Goal: Communication & Community: Answer question/provide support

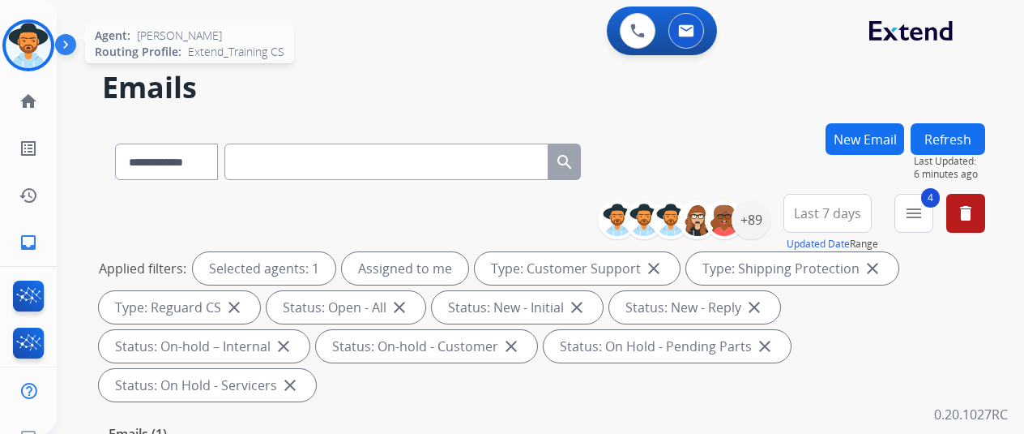
click at [26, 39] on img at bounding box center [28, 45] width 45 height 45
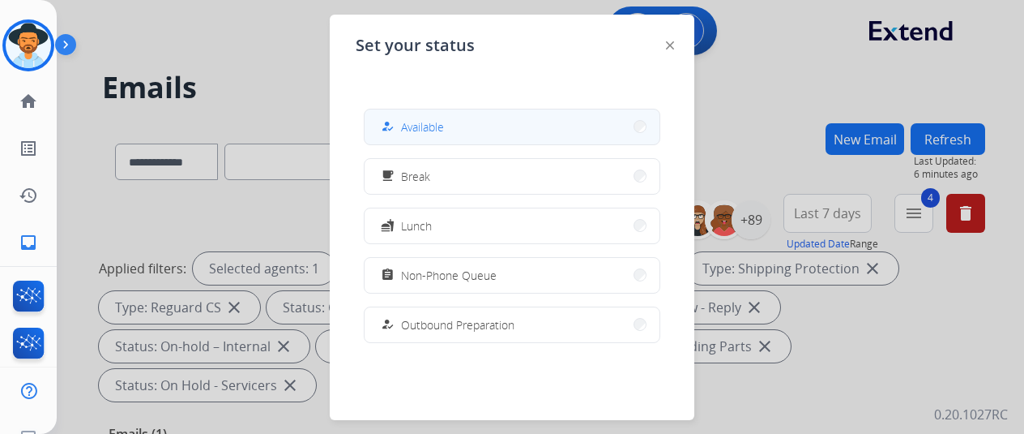
click at [446, 117] on button "how_to_reg Available" at bounding box center [512, 126] width 295 height 35
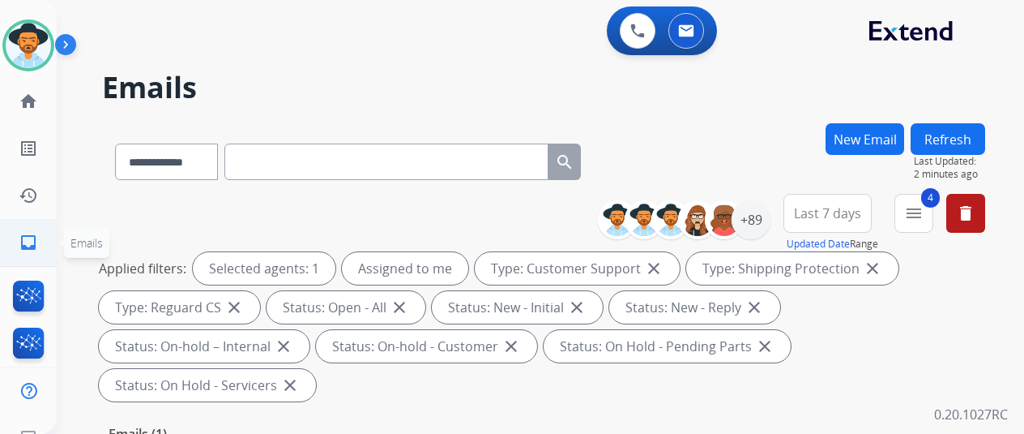
click at [26, 239] on mat-icon "inbox" at bounding box center [28, 242] width 19 height 19
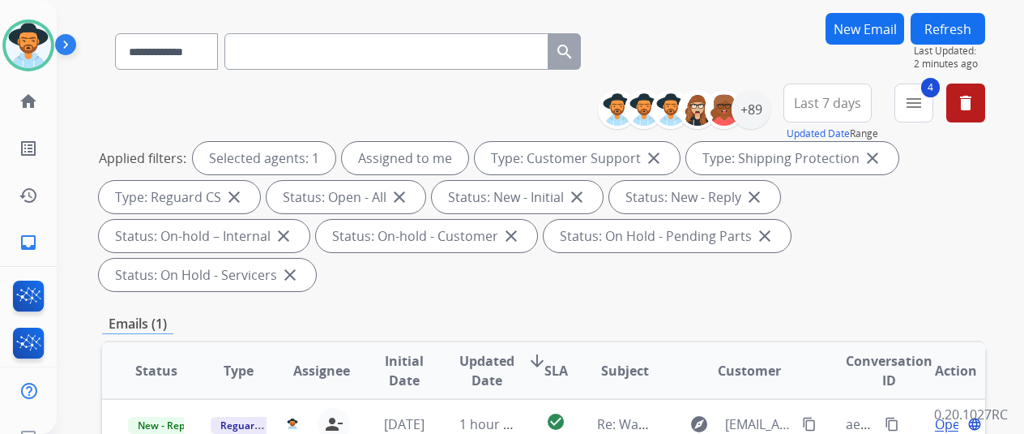
scroll to position [243, 0]
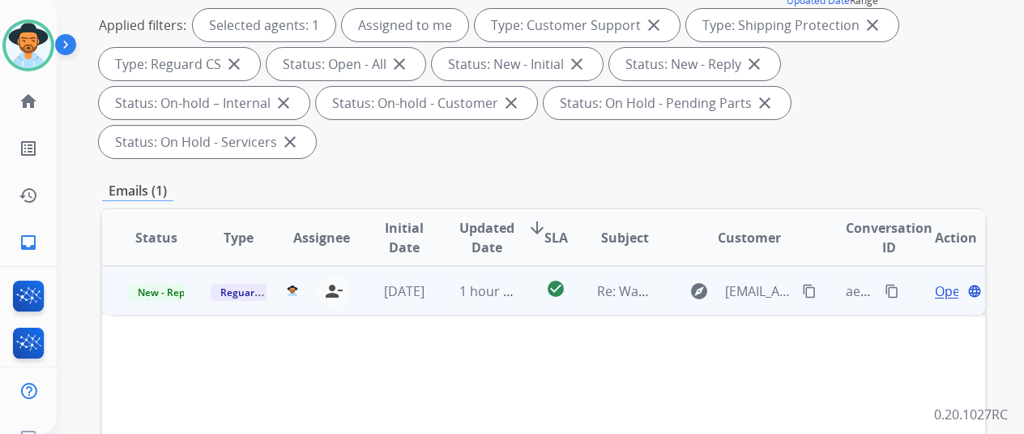
click at [950, 281] on span "Open" at bounding box center [951, 290] width 33 height 19
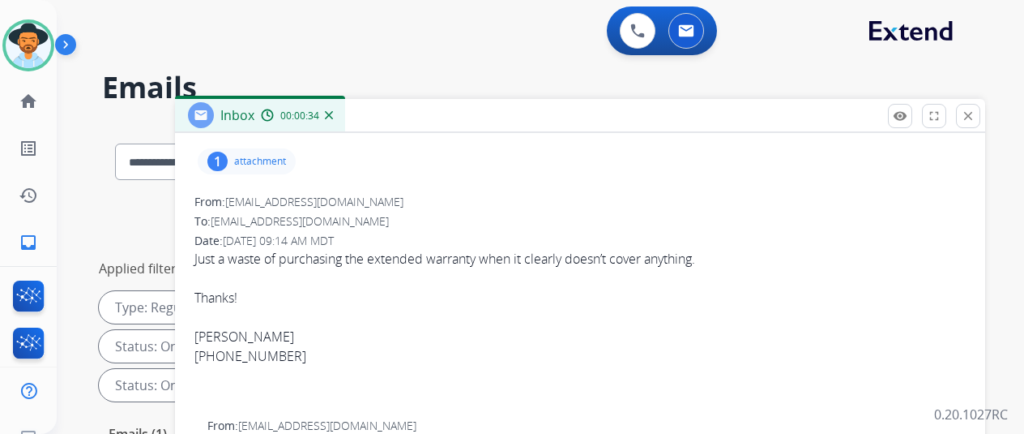
scroll to position [0, 0]
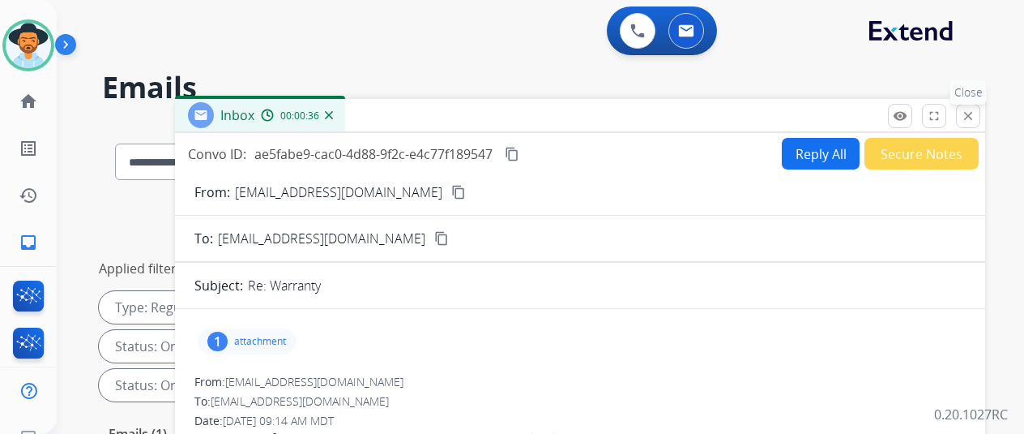
click at [976, 113] on mat-icon "close" at bounding box center [968, 116] width 15 height 15
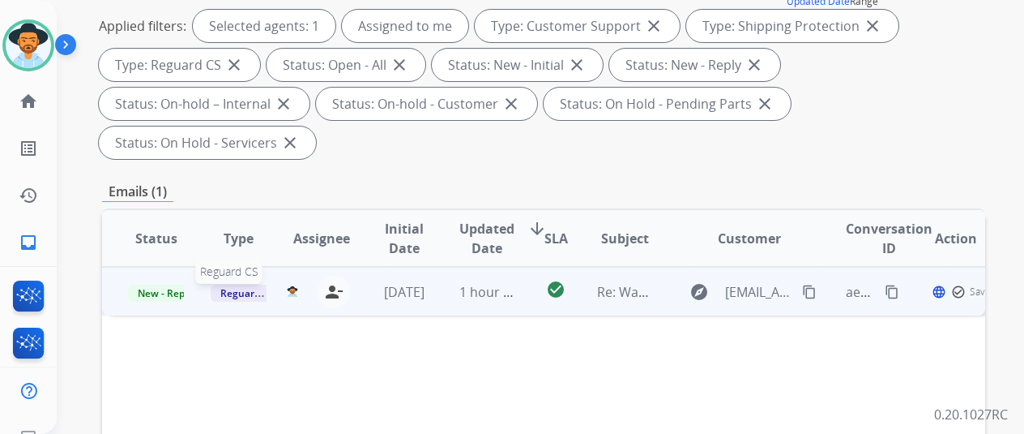
scroll to position [243, 0]
click at [160, 284] on span "New - Reply" at bounding box center [165, 292] width 74 height 17
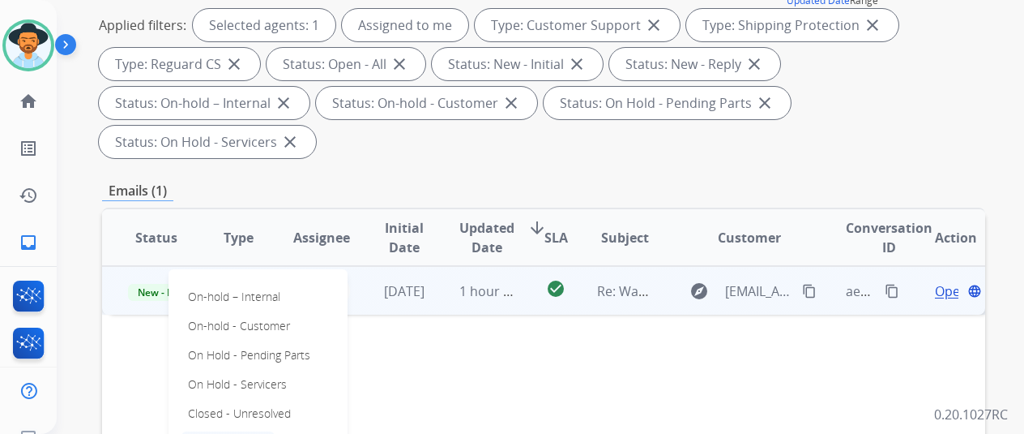
click at [217, 431] on p "Closed – Solved" at bounding box center [228, 442] width 93 height 23
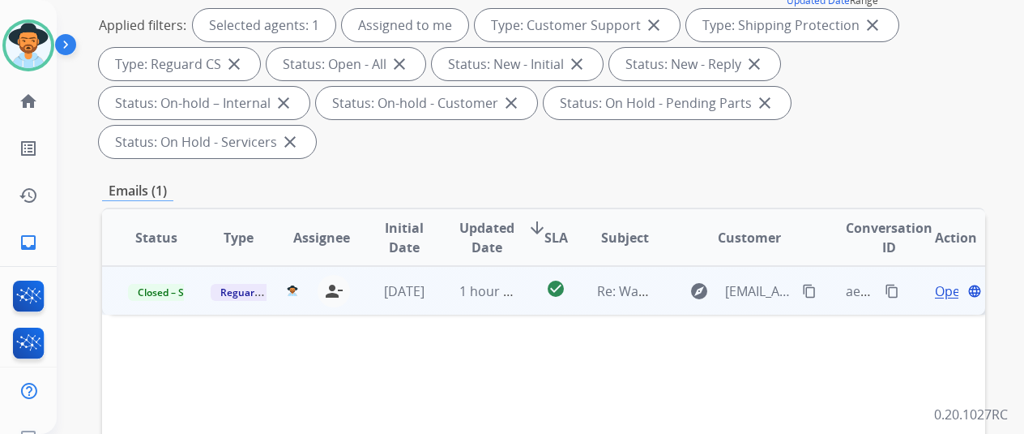
click at [891, 284] on mat-icon "content_copy" at bounding box center [892, 291] width 15 height 15
click at [810, 284] on mat-icon "content_copy" at bounding box center [809, 291] width 15 height 15
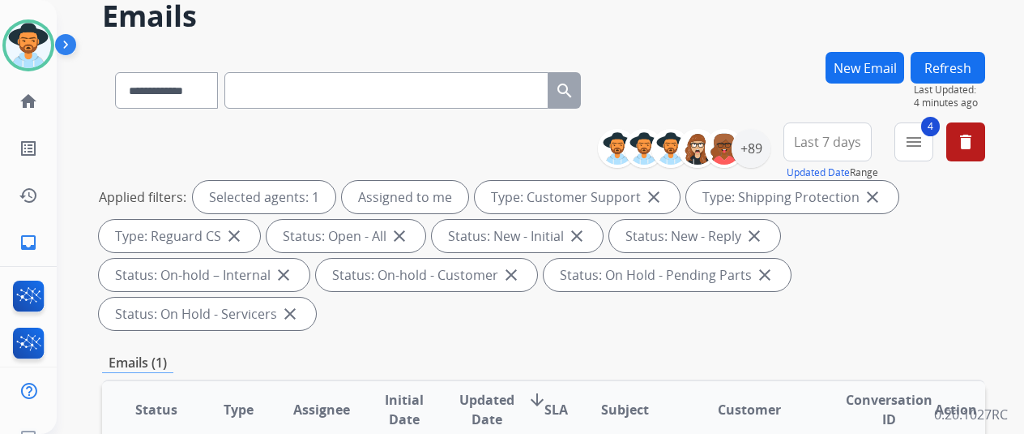
scroll to position [0, 0]
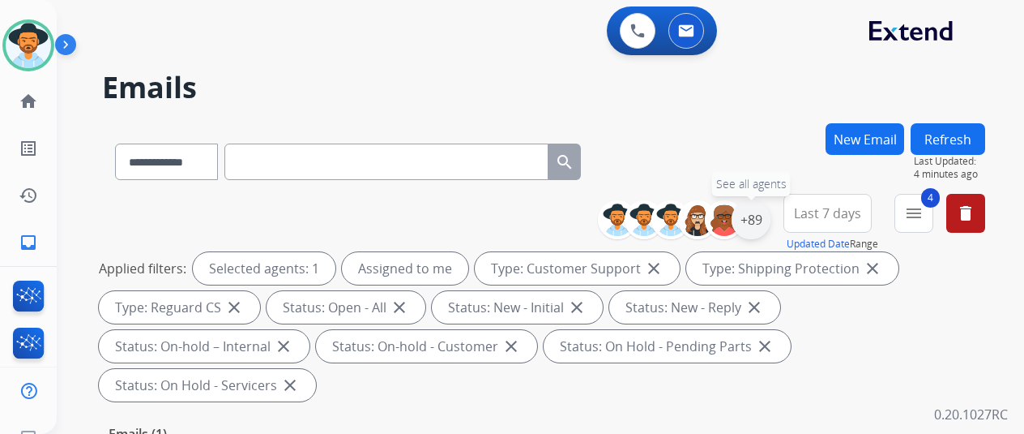
click at [762, 218] on div "+89" at bounding box center [751, 219] width 39 height 39
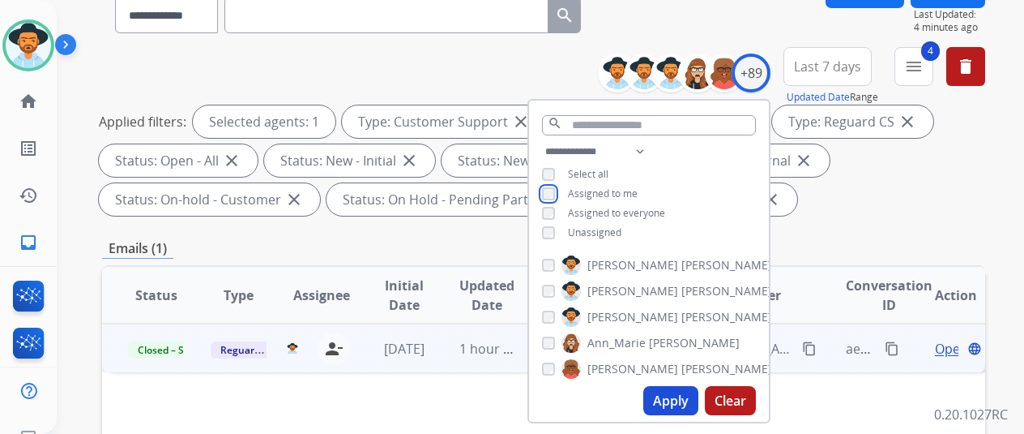
scroll to position [162, 0]
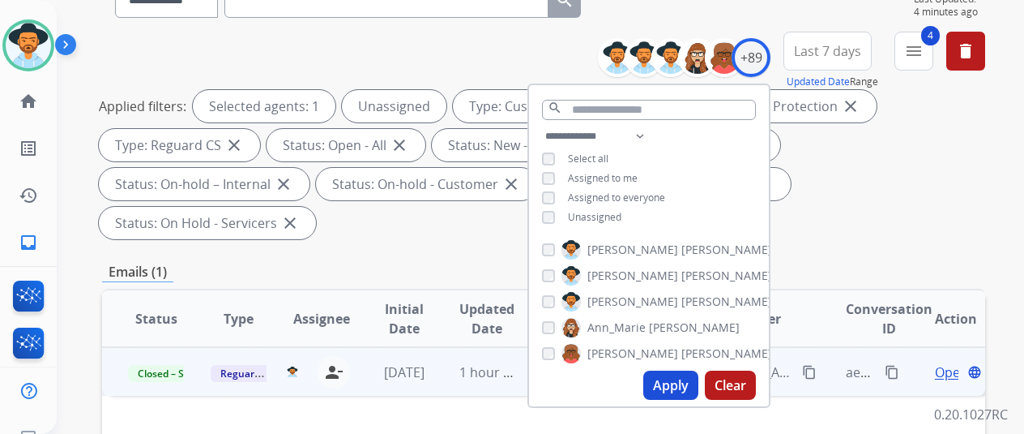
click at [681, 386] on button "Apply" at bounding box center [670, 384] width 55 height 29
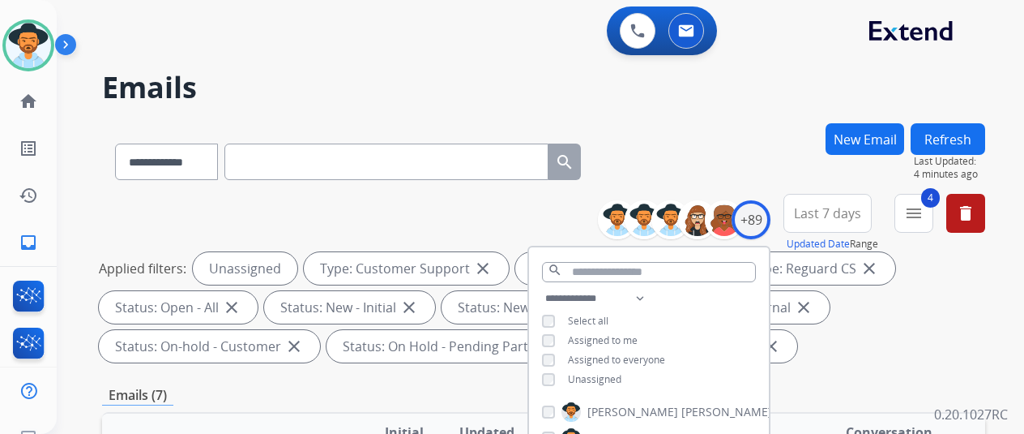
click at [744, 132] on div "**********" at bounding box center [543, 158] width 883 height 70
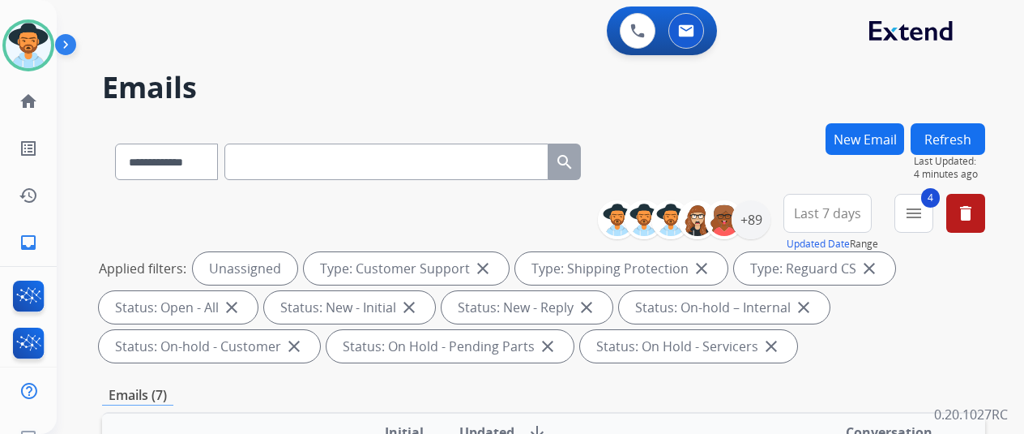
click at [739, 105] on div "**********" at bounding box center [521, 275] width 929 height 434
click at [695, 109] on div "**********" at bounding box center [521, 275] width 929 height 434
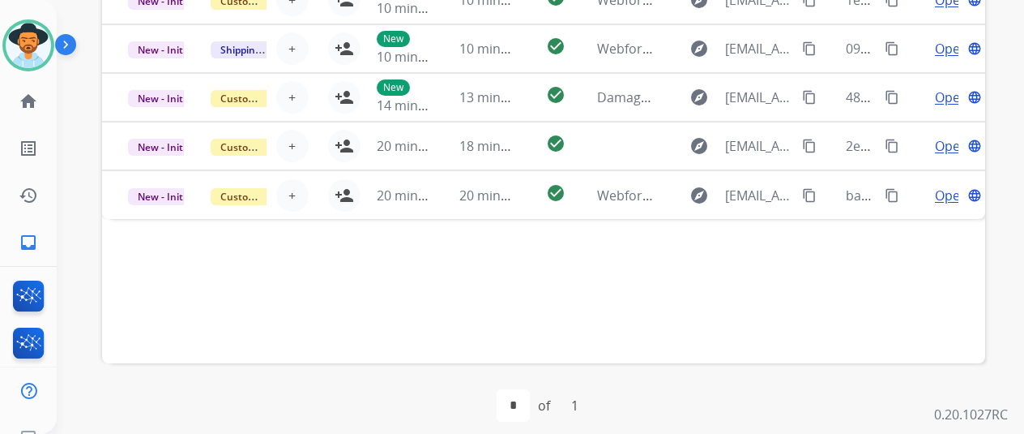
scroll to position [348, 0]
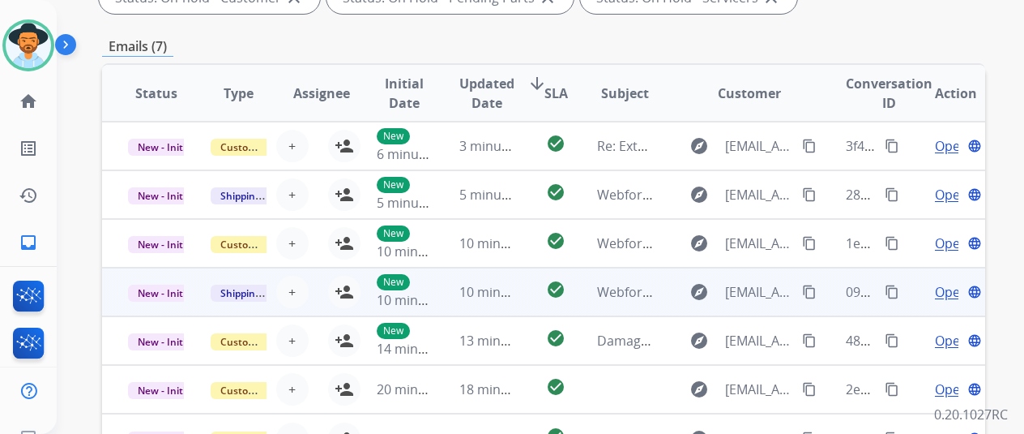
click at [949, 289] on span "Open" at bounding box center [951, 291] width 33 height 19
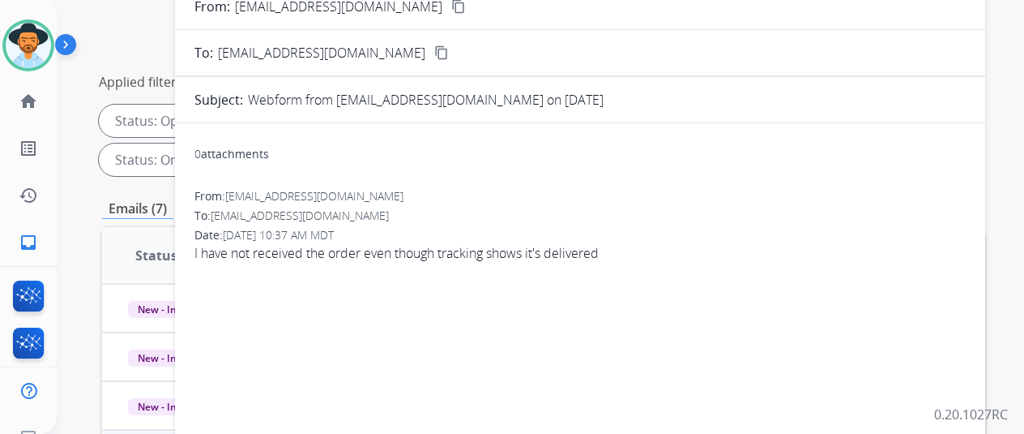
scroll to position [0, 0]
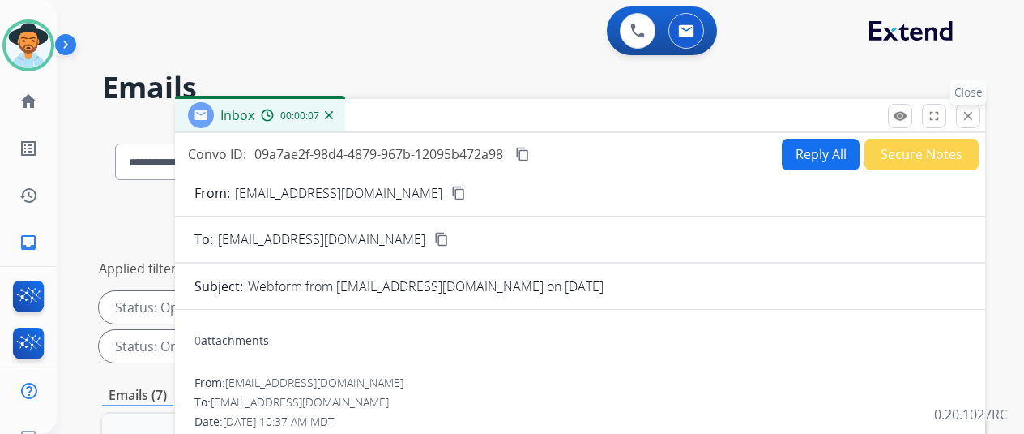
click at [980, 113] on button "close Close" at bounding box center [968, 116] width 24 height 24
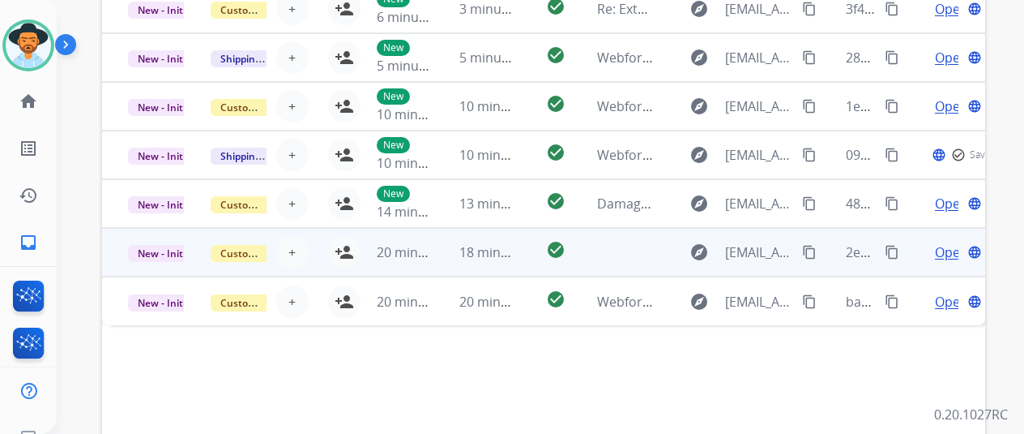
scroll to position [486, 0]
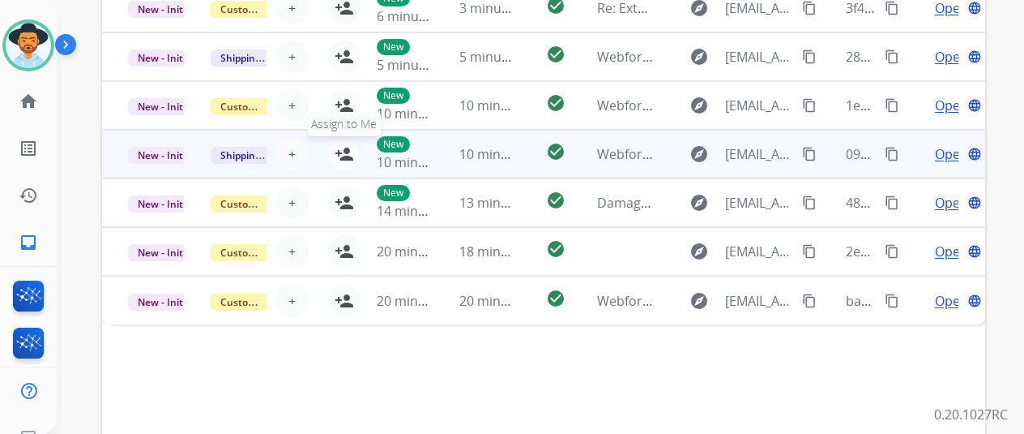
click at [341, 147] on mat-icon "person_add" at bounding box center [344, 153] width 19 height 19
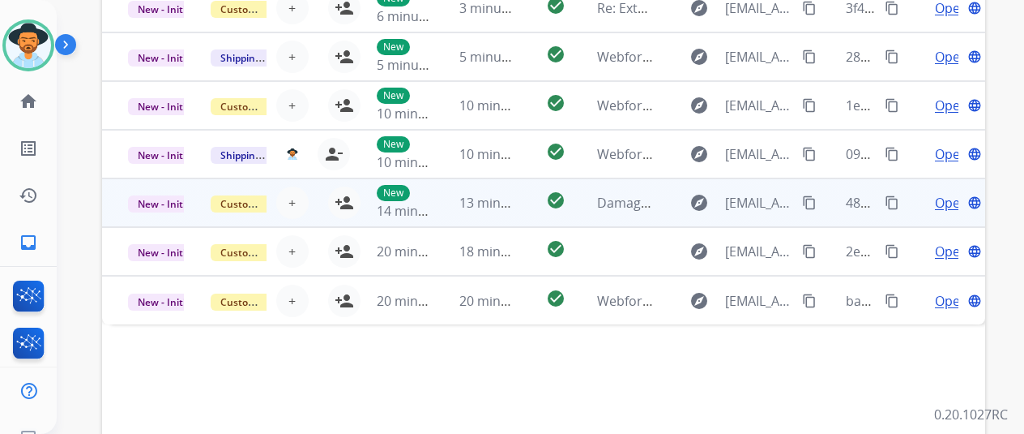
click at [942, 203] on span "Open" at bounding box center [951, 202] width 33 height 19
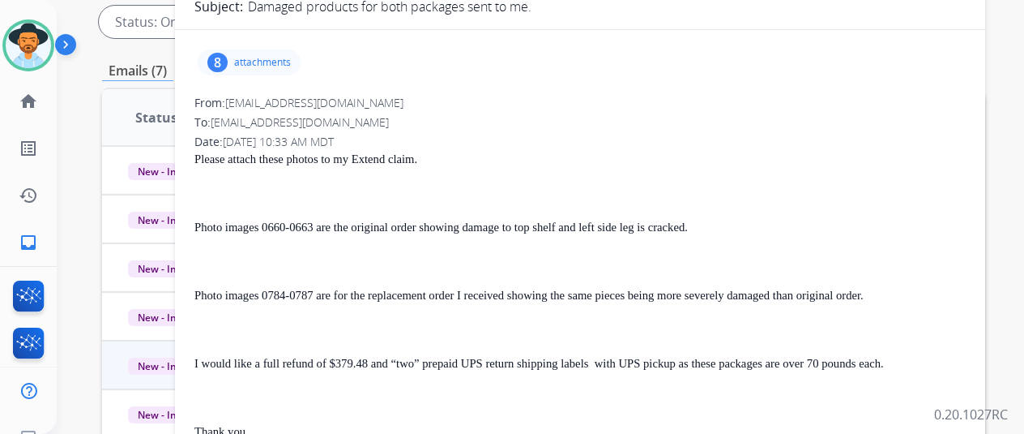
scroll to position [0, 0]
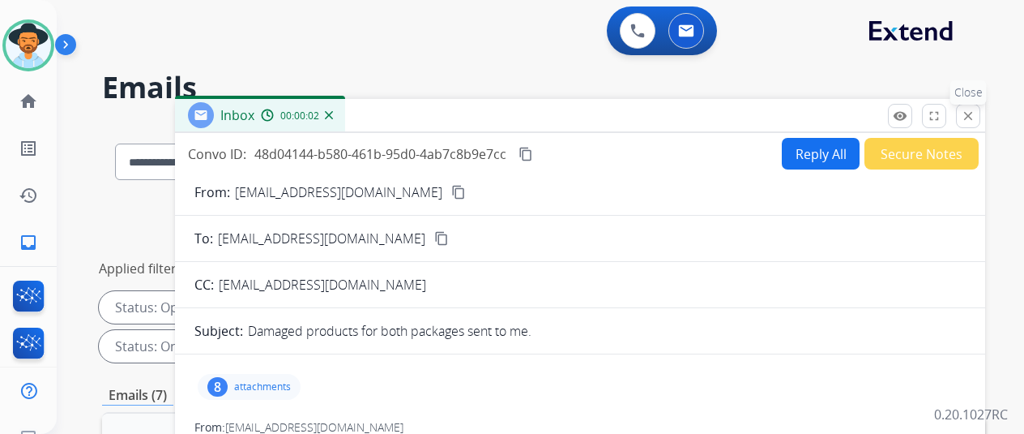
click at [976, 114] on mat-icon "close" at bounding box center [968, 116] width 15 height 15
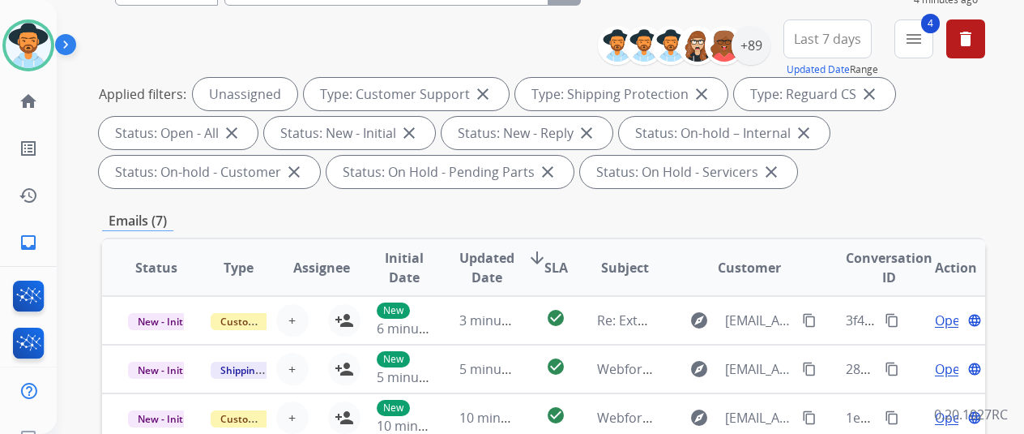
scroll to position [324, 0]
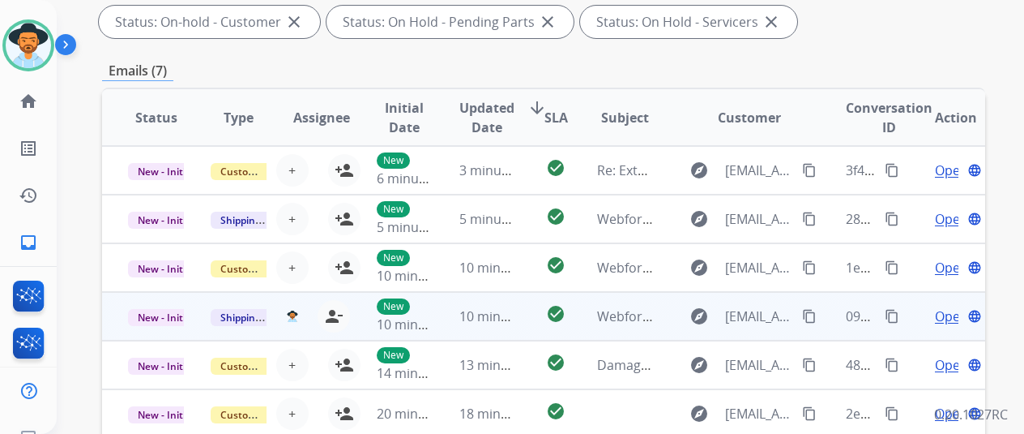
click at [812, 312] on mat-icon "content_copy" at bounding box center [809, 316] width 15 height 15
click at [943, 314] on span "Open" at bounding box center [951, 315] width 33 height 19
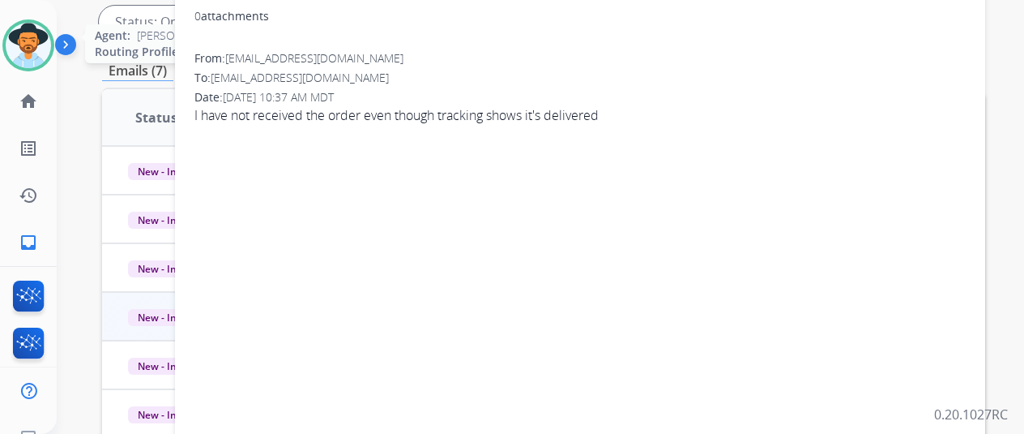
click at [18, 40] on img at bounding box center [28, 45] width 45 height 45
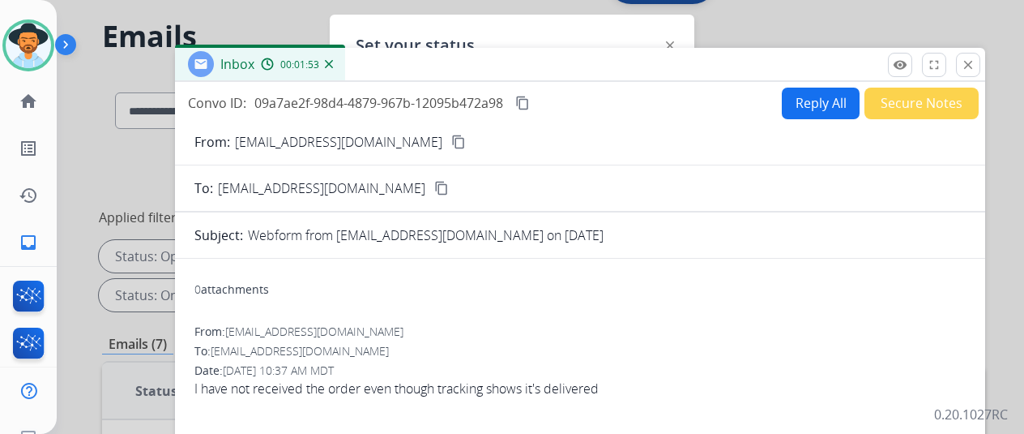
scroll to position [0, 0]
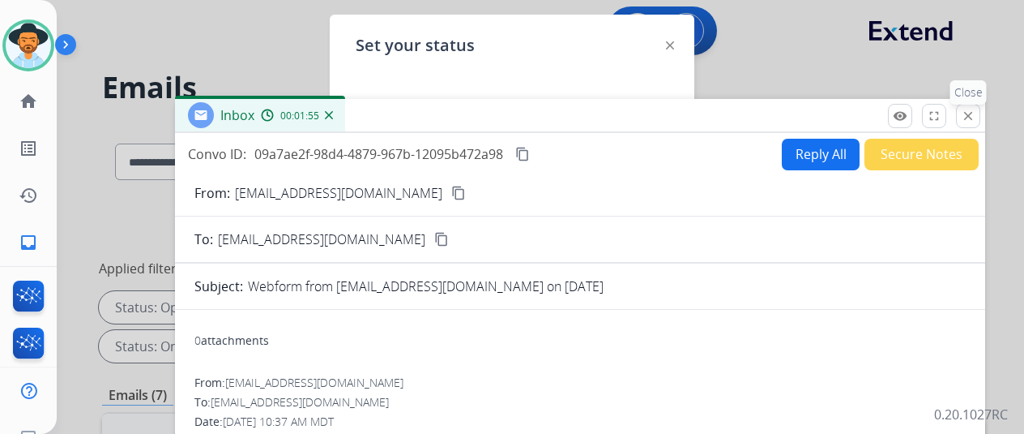
click at [976, 116] on mat-icon "close" at bounding box center [968, 116] width 15 height 15
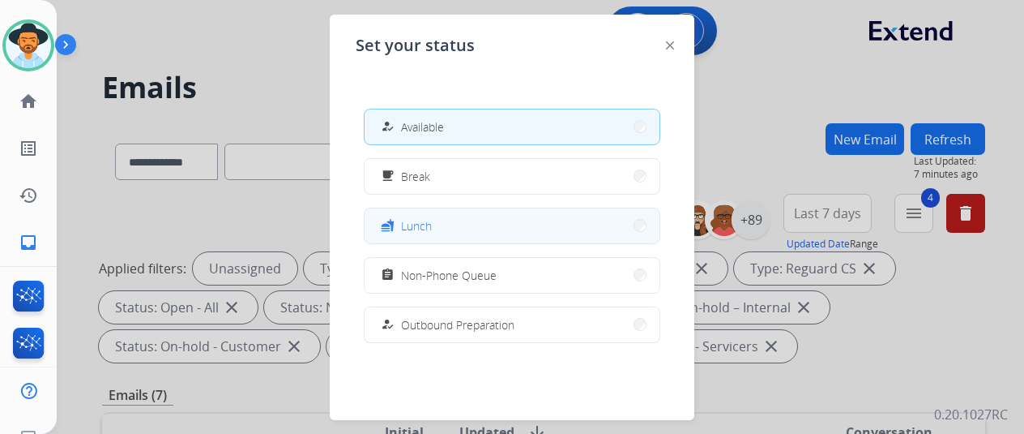
click at [464, 222] on button "fastfood Lunch" at bounding box center [512, 225] width 295 height 35
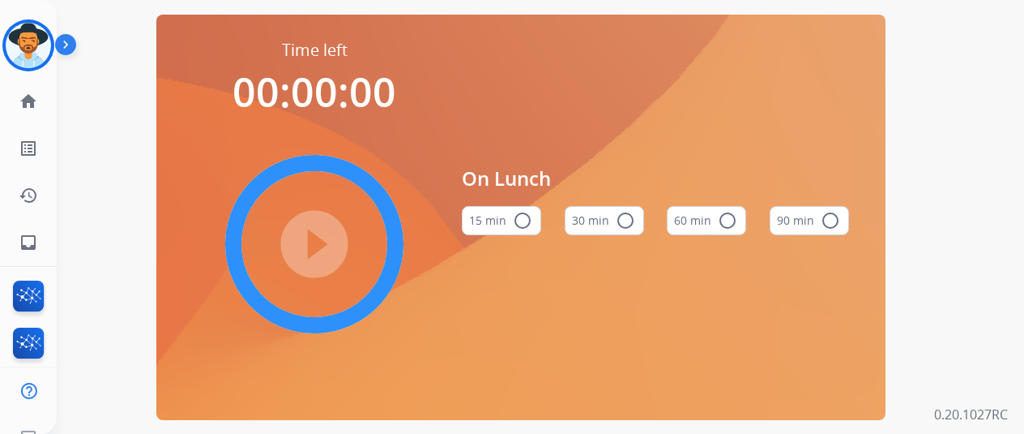
click at [631, 223] on mat-icon "radio_button_unchecked" at bounding box center [625, 220] width 19 height 19
click at [311, 245] on mat-icon "play_circle_filled" at bounding box center [314, 243] width 19 height 19
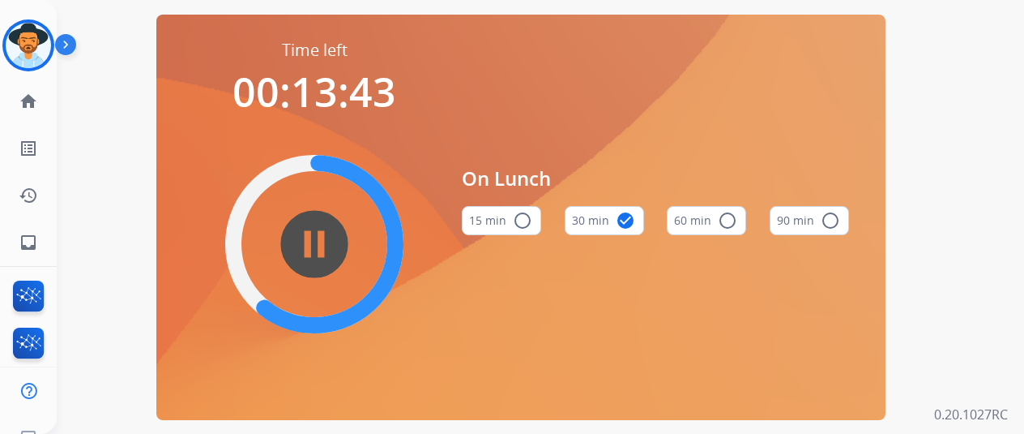
click at [324, 247] on mat-icon "pause_circle_filled" at bounding box center [314, 243] width 19 height 19
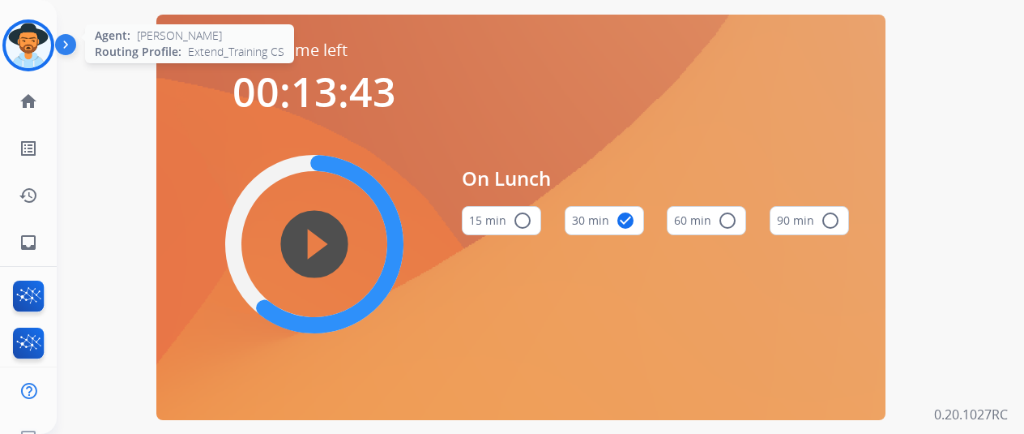
click at [15, 42] on img at bounding box center [28, 45] width 45 height 45
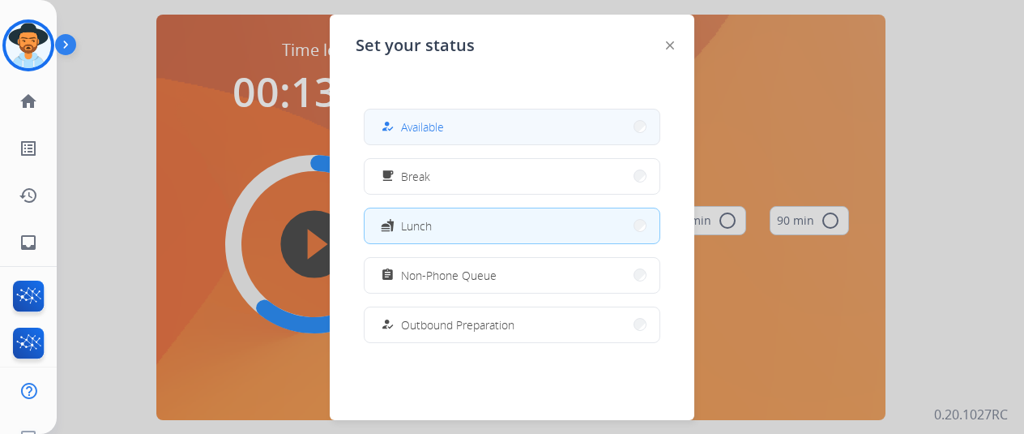
click at [429, 126] on span "Available" at bounding box center [422, 126] width 43 height 17
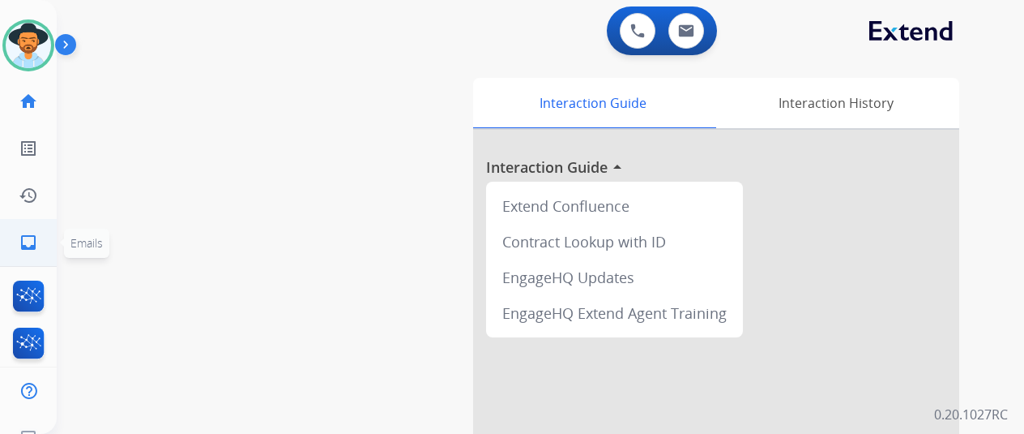
click at [31, 246] on mat-icon "inbox" at bounding box center [28, 242] width 19 height 19
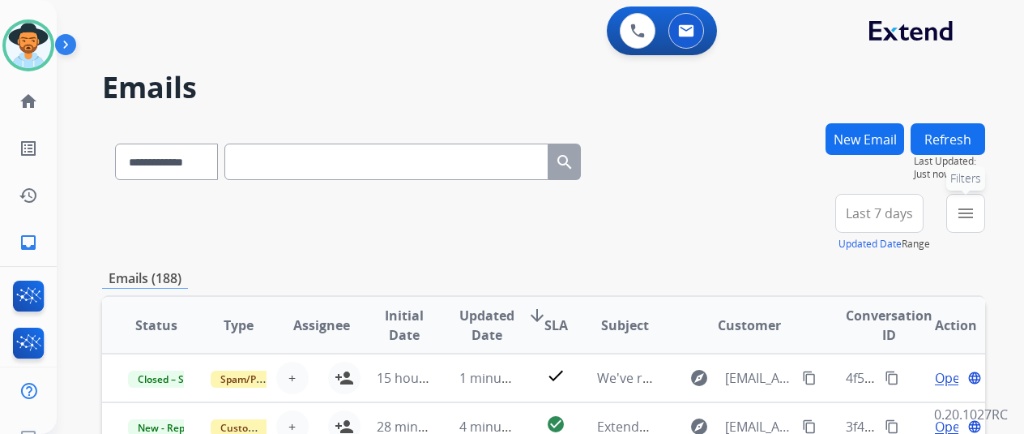
click at [985, 199] on button "menu Filters" at bounding box center [965, 213] width 39 height 39
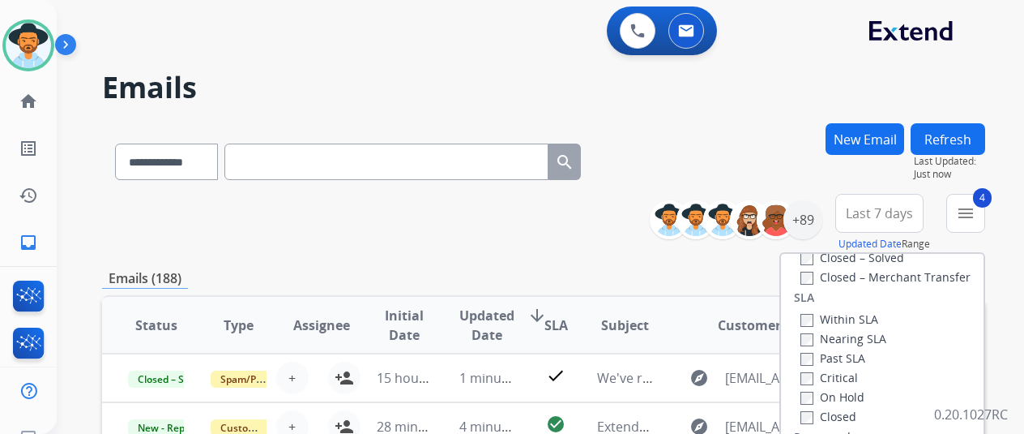
scroll to position [324, 0]
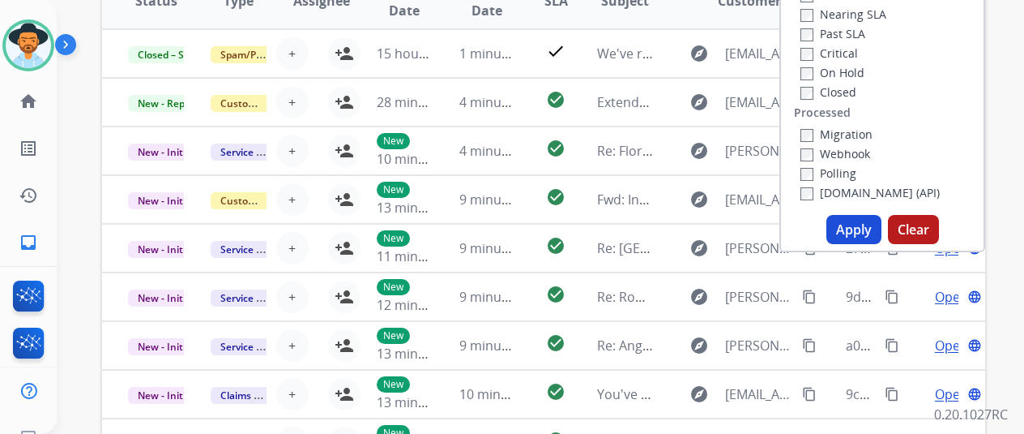
click at [868, 227] on button "Apply" at bounding box center [854, 229] width 55 height 29
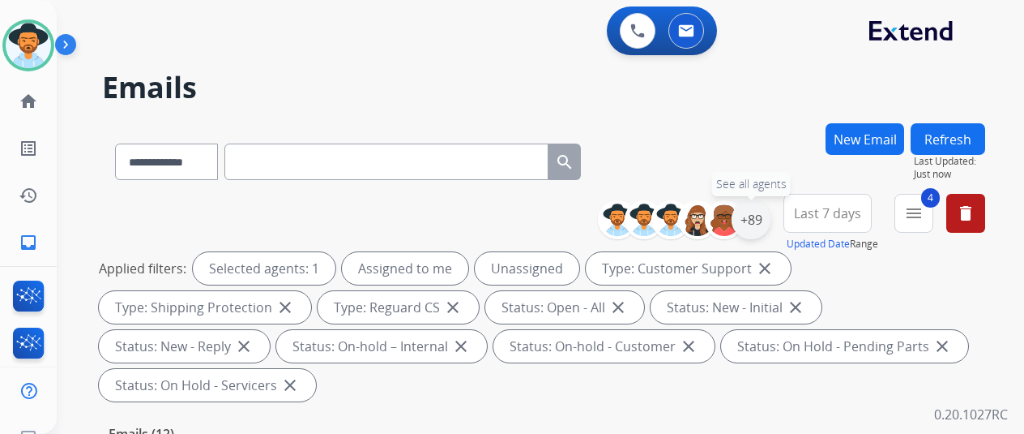
click at [766, 216] on div "+89" at bounding box center [751, 219] width 39 height 39
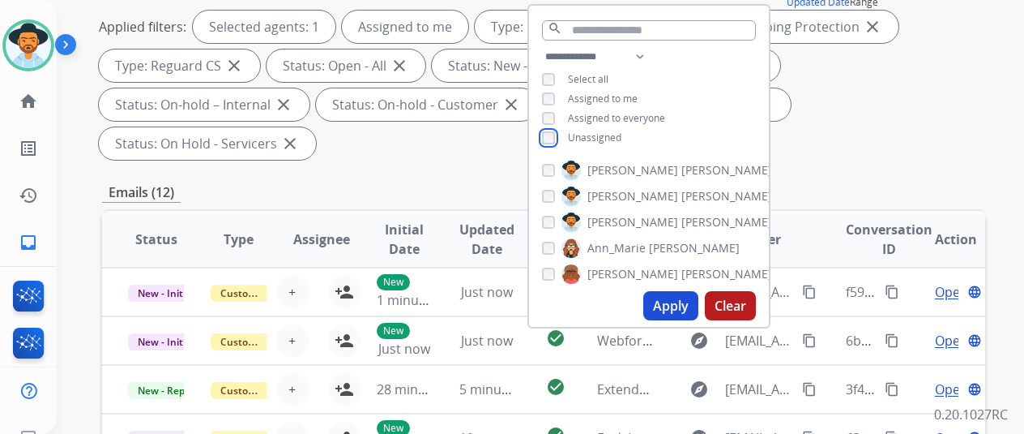
scroll to position [243, 0]
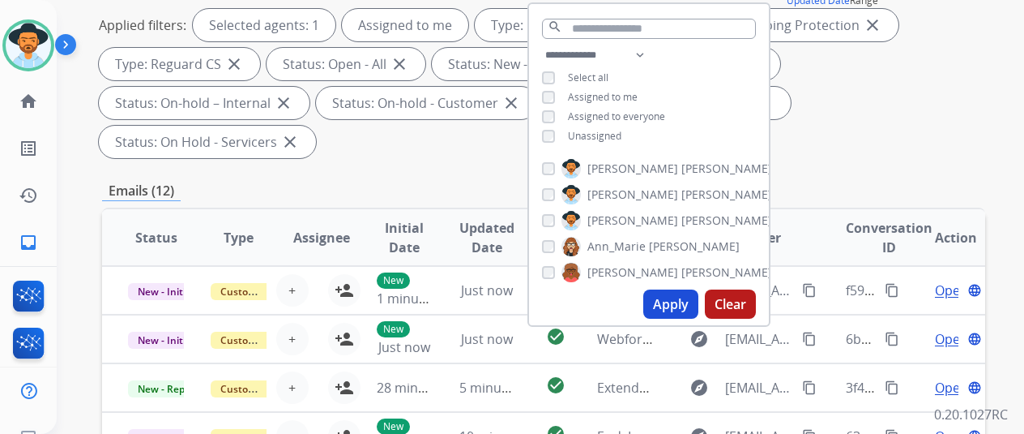
click at [668, 309] on button "Apply" at bounding box center [670, 303] width 55 height 29
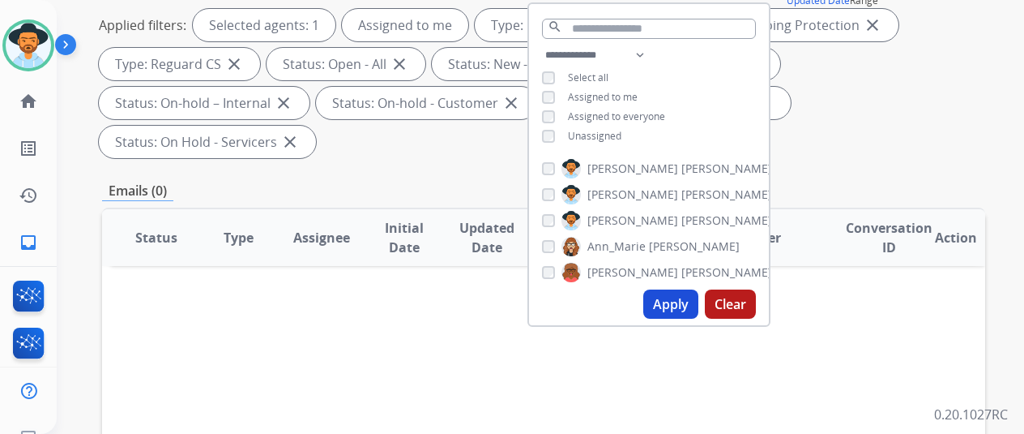
scroll to position [0, 0]
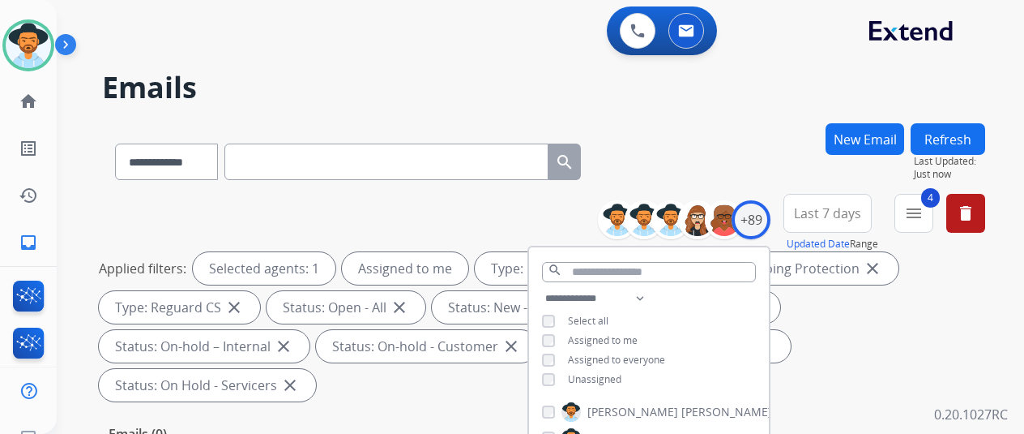
click at [674, 120] on div "**********" at bounding box center [521, 275] width 929 height 434
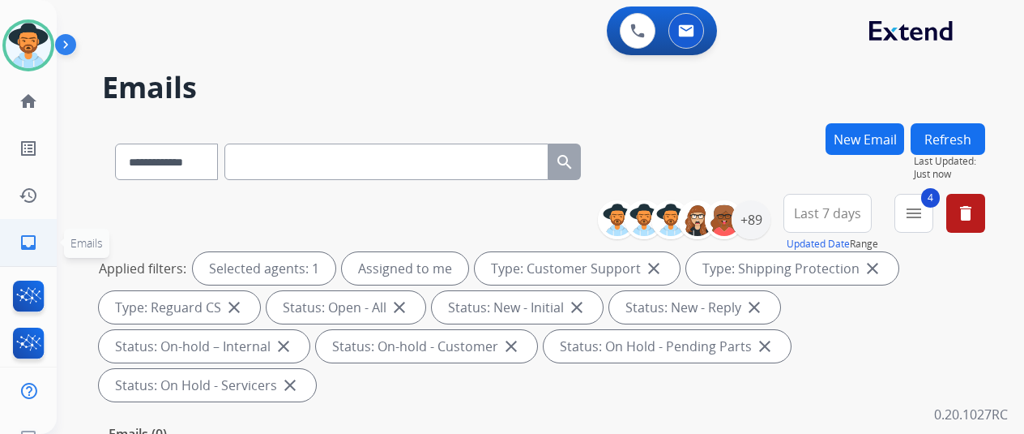
click at [26, 241] on mat-icon "inbox" at bounding box center [28, 242] width 19 height 19
click at [27, 244] on mat-icon "inbox" at bounding box center [28, 242] width 19 height 19
click at [765, 215] on div "+89" at bounding box center [751, 219] width 39 height 39
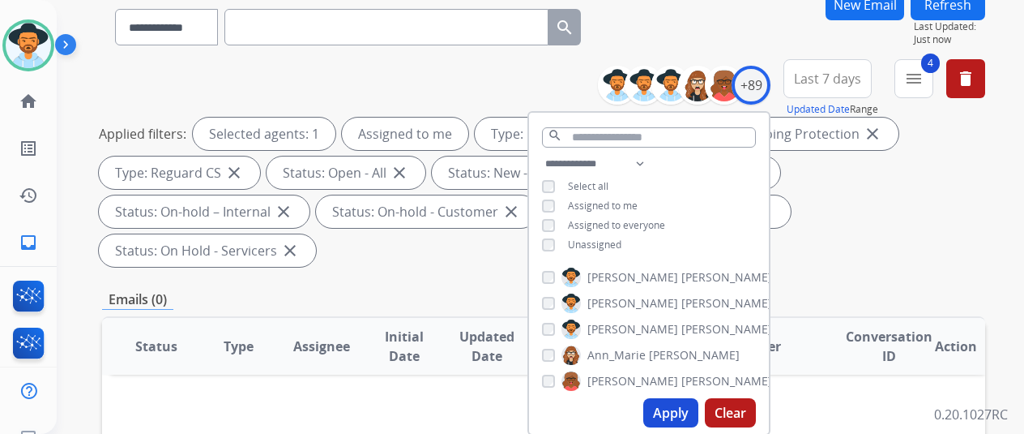
scroll to position [324, 0]
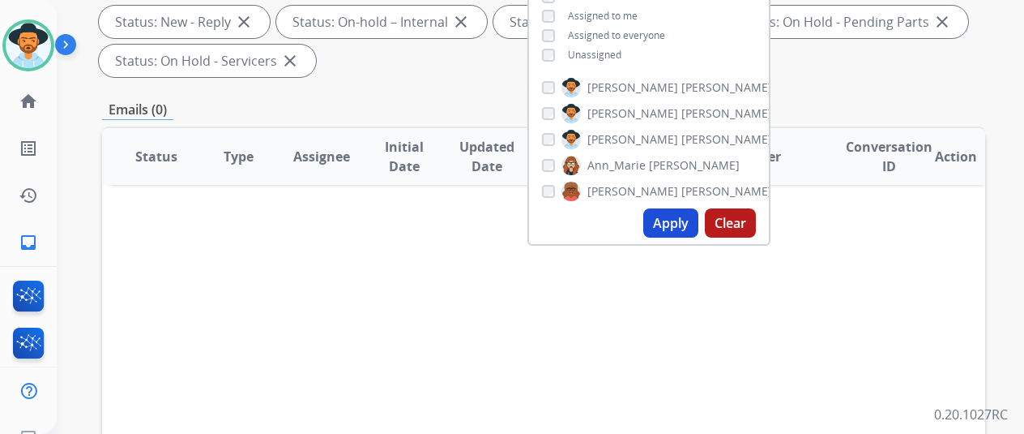
click at [674, 223] on button "Apply" at bounding box center [670, 222] width 55 height 29
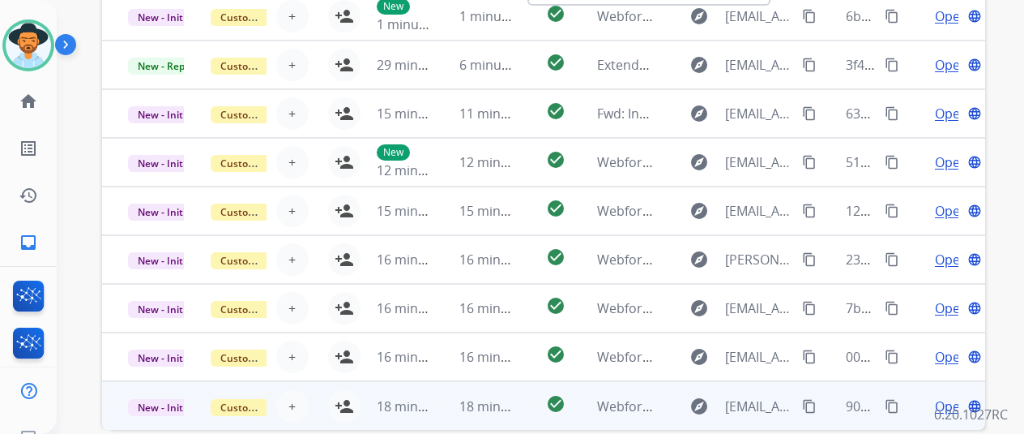
scroll to position [630, 0]
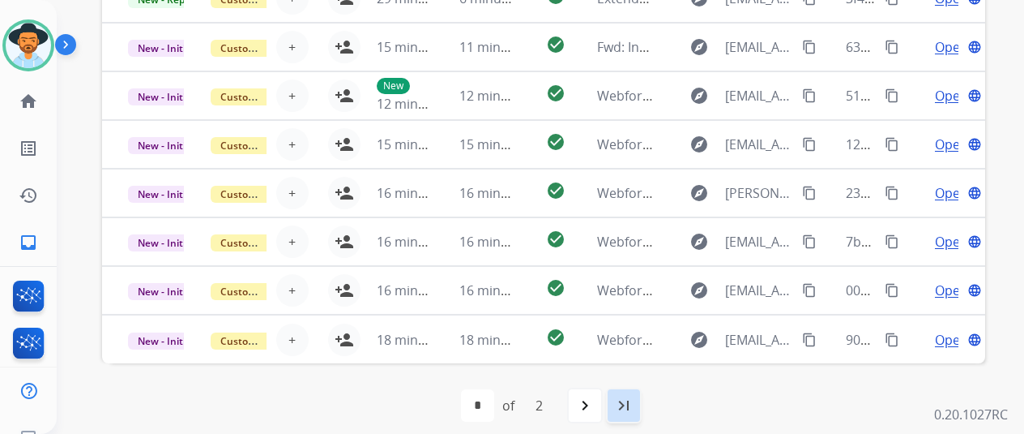
click at [630, 400] on mat-icon "last_page" at bounding box center [623, 404] width 19 height 19
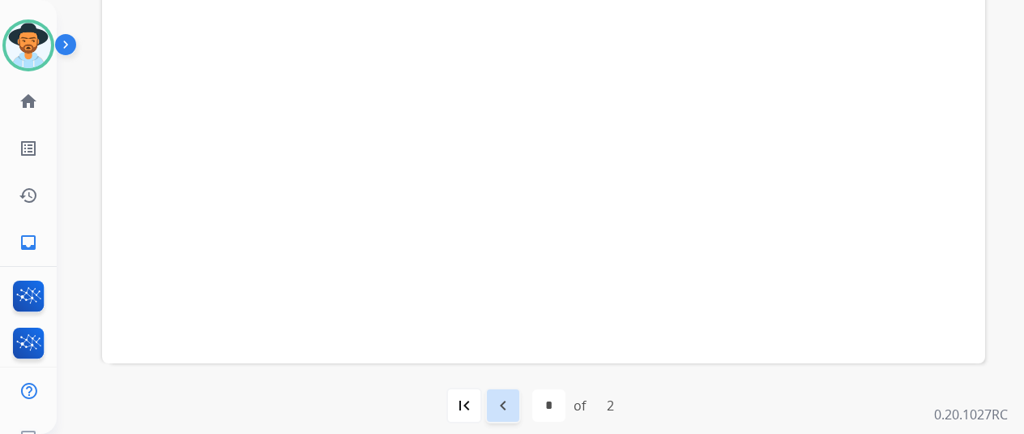
click at [512, 402] on mat-icon "navigate_before" at bounding box center [502, 404] width 19 height 19
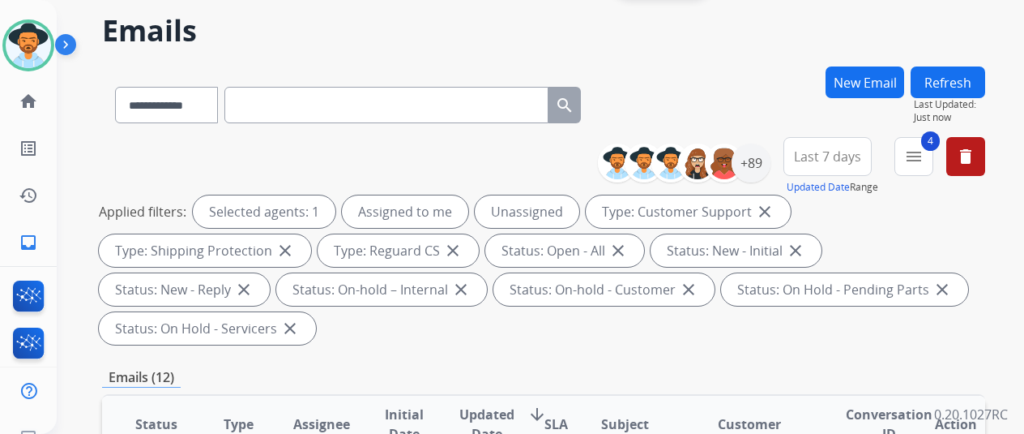
scroll to position [0, 0]
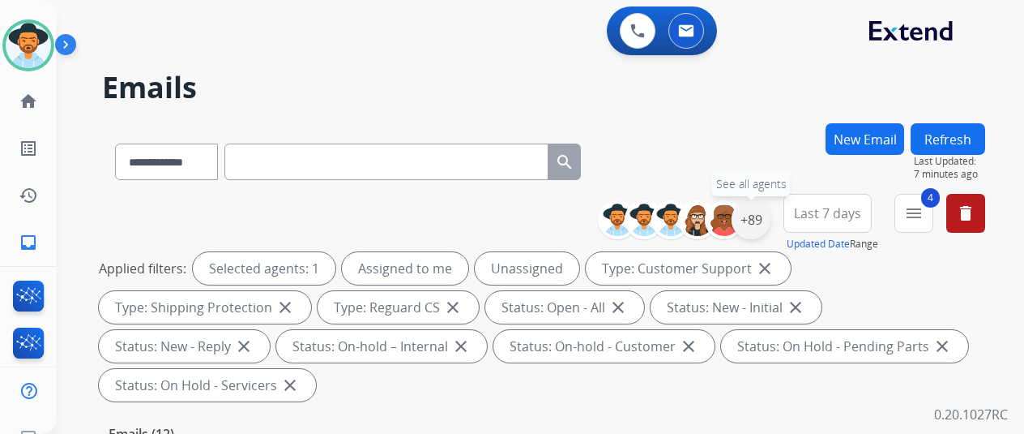
click at [768, 210] on div "+89" at bounding box center [751, 219] width 39 height 39
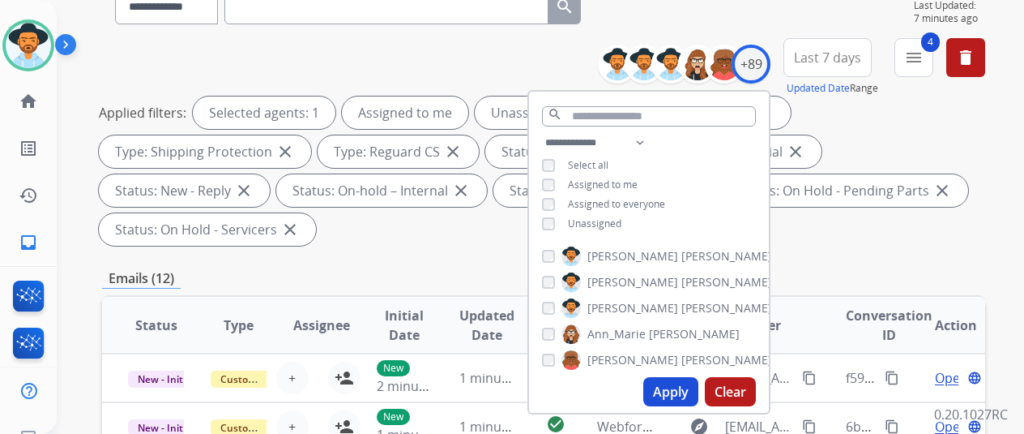
scroll to position [324, 0]
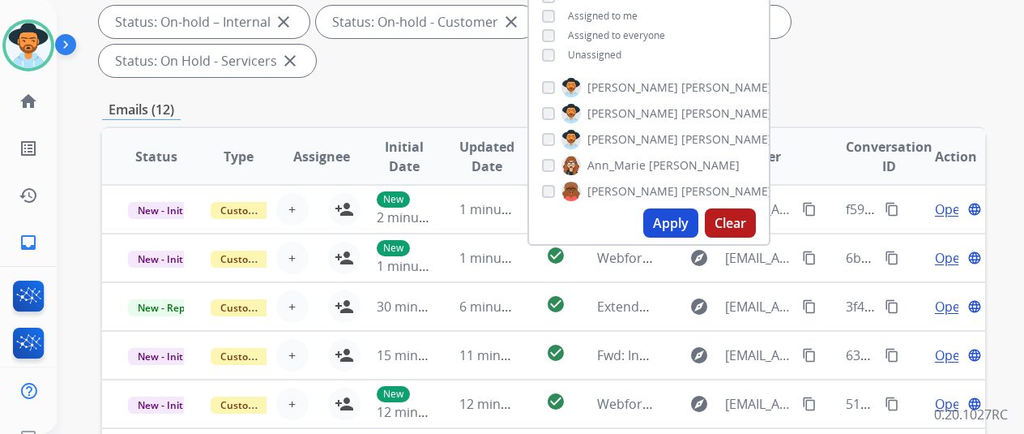
click at [679, 220] on button "Apply" at bounding box center [670, 222] width 55 height 29
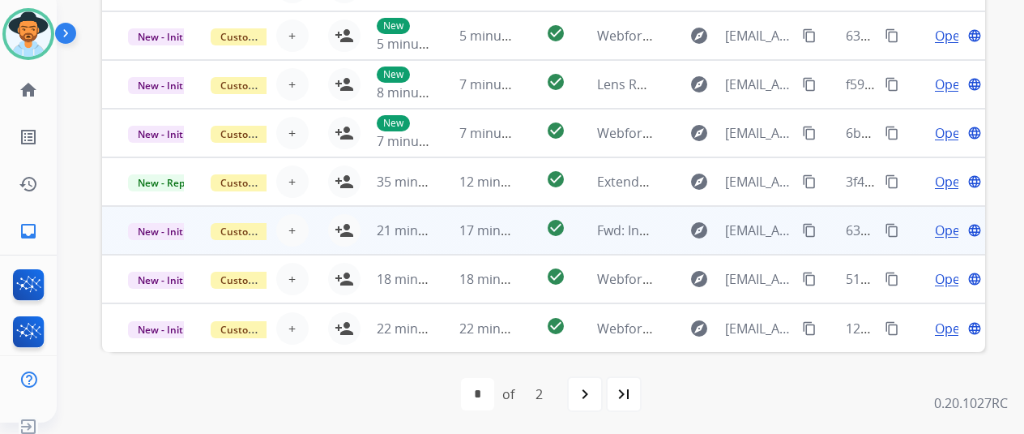
scroll to position [19, 0]
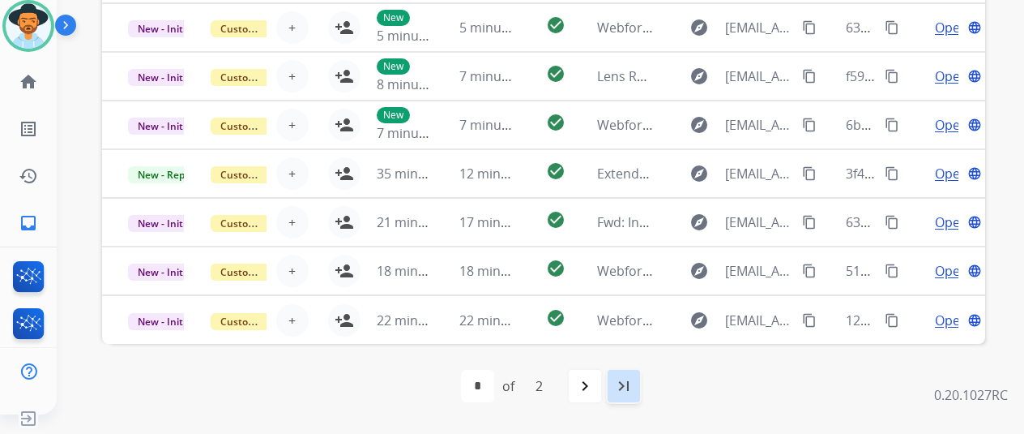
click at [629, 376] on mat-icon "last_page" at bounding box center [623, 385] width 19 height 19
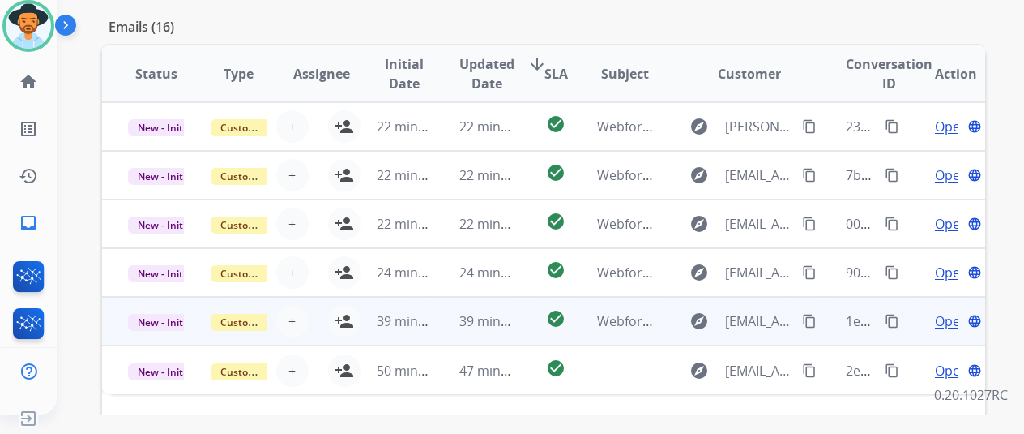
scroll to position [592, 0]
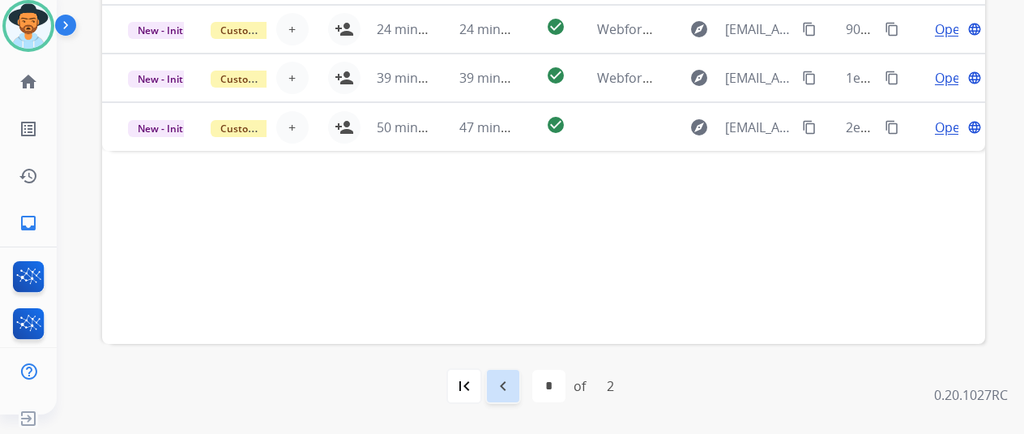
click at [506, 386] on mat-icon "navigate_before" at bounding box center [502, 385] width 19 height 19
select select "*"
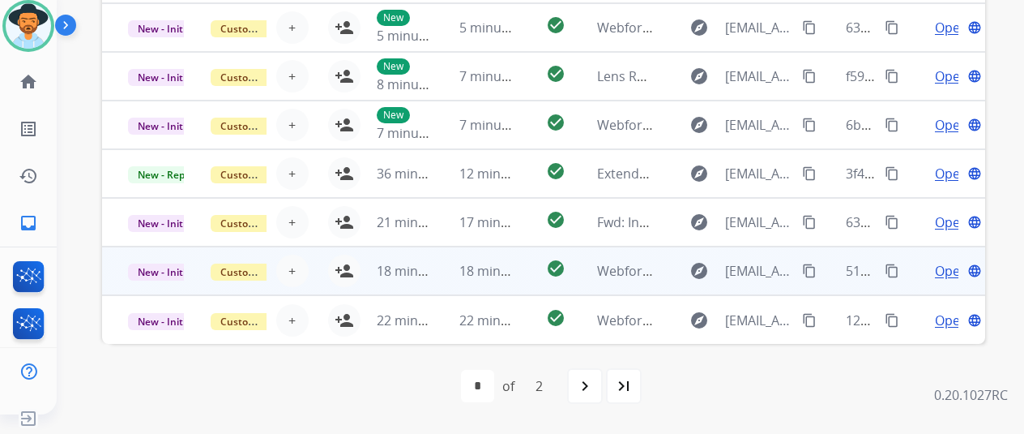
click at [951, 267] on span "Open" at bounding box center [951, 270] width 33 height 19
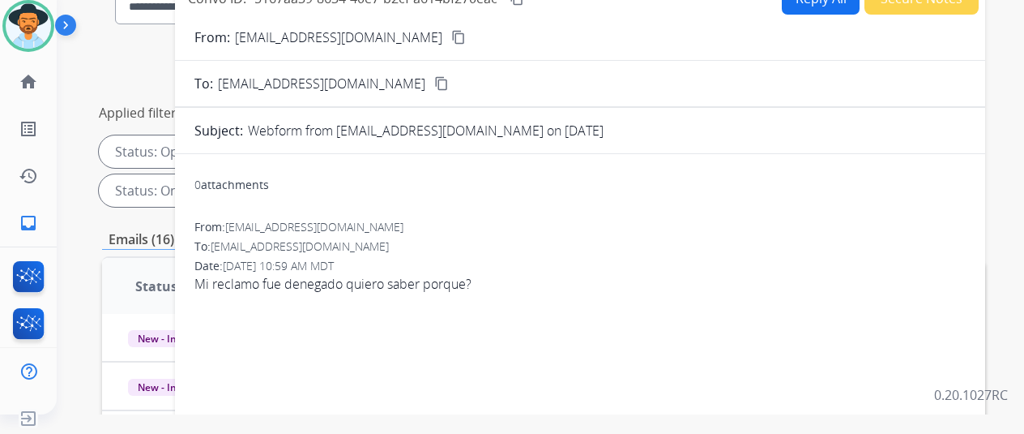
scroll to position [0, 0]
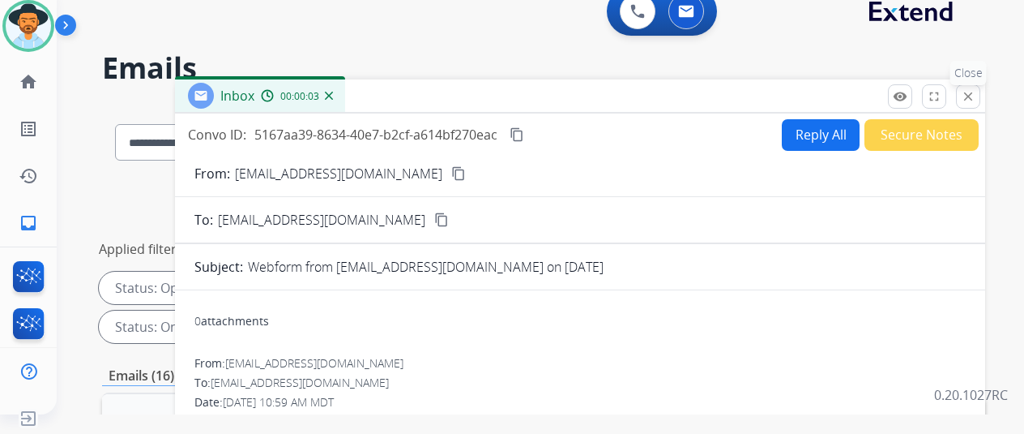
click at [976, 100] on mat-icon "close" at bounding box center [968, 96] width 15 height 15
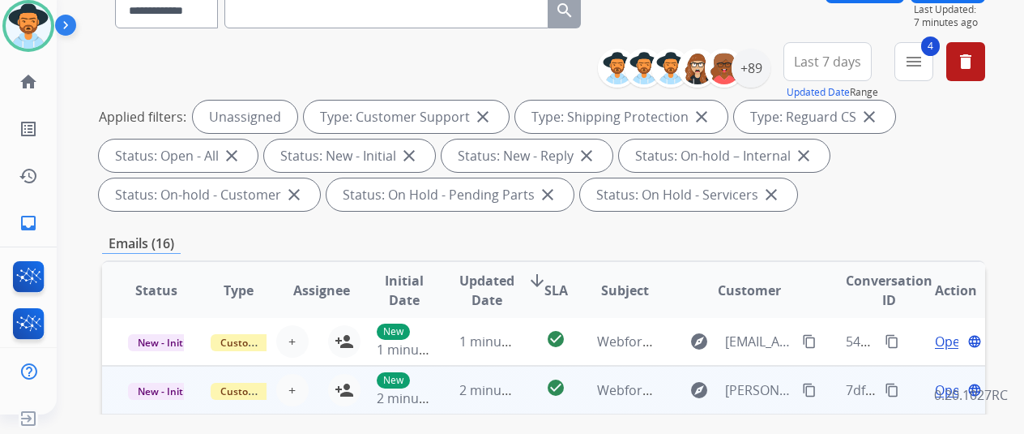
scroll to position [243, 0]
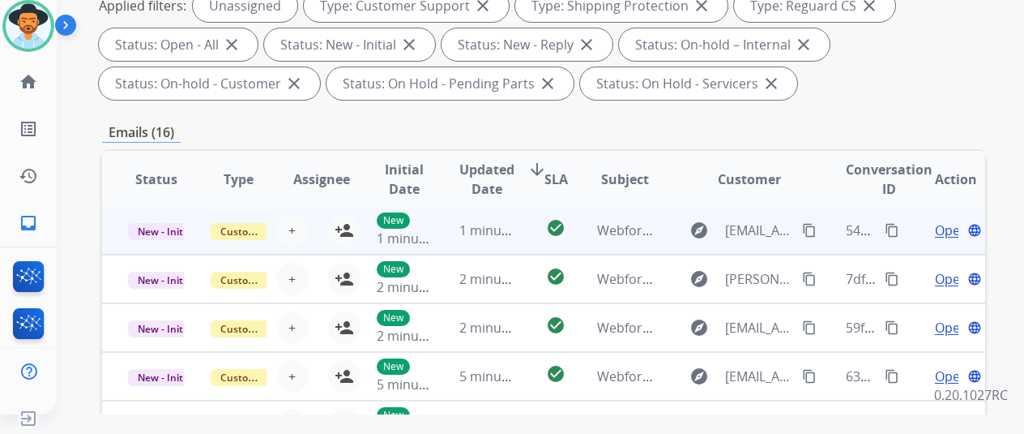
click at [949, 227] on span "Open" at bounding box center [951, 229] width 33 height 19
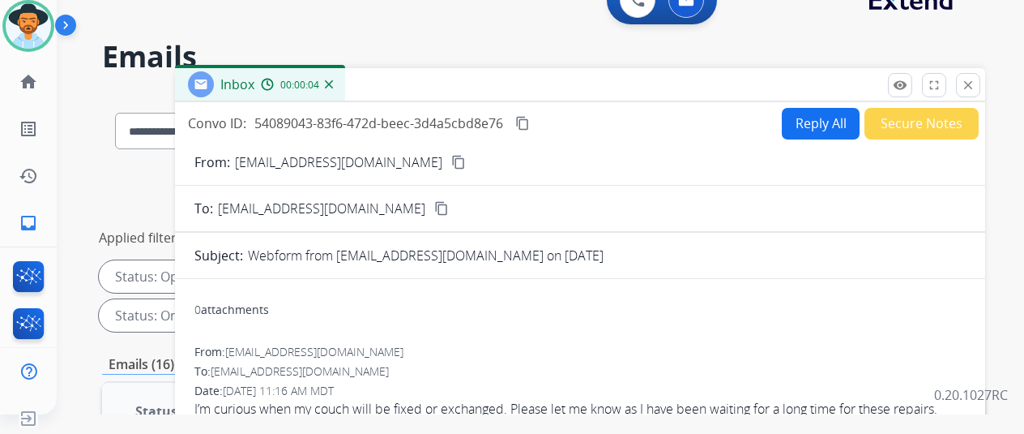
scroll to position [0, 0]
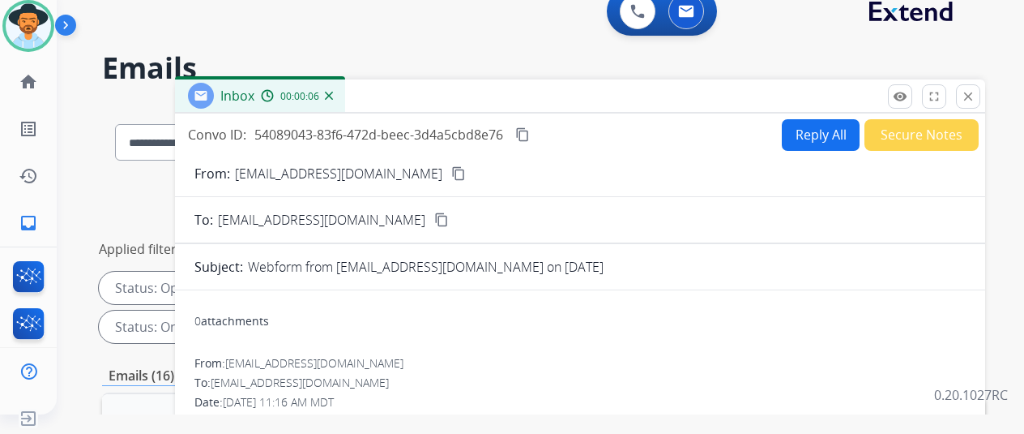
click at [451, 169] on mat-icon "content_copy" at bounding box center [458, 173] width 15 height 15
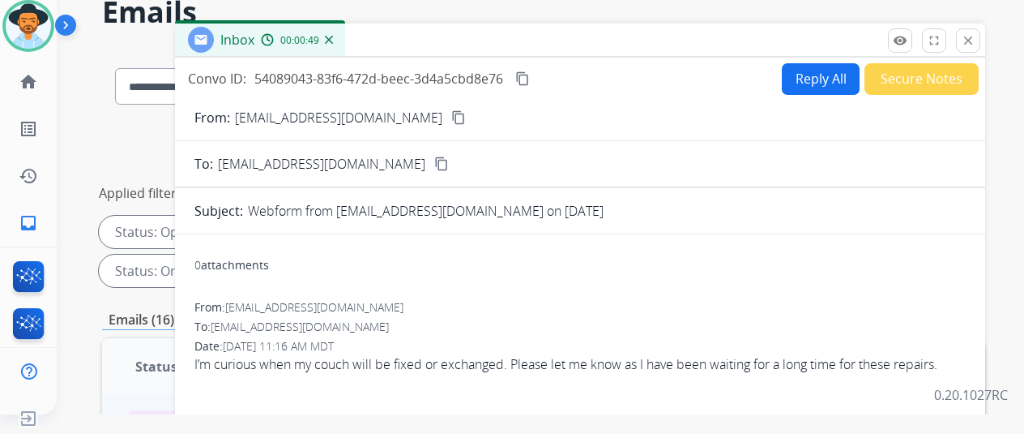
scroll to position [81, 0]
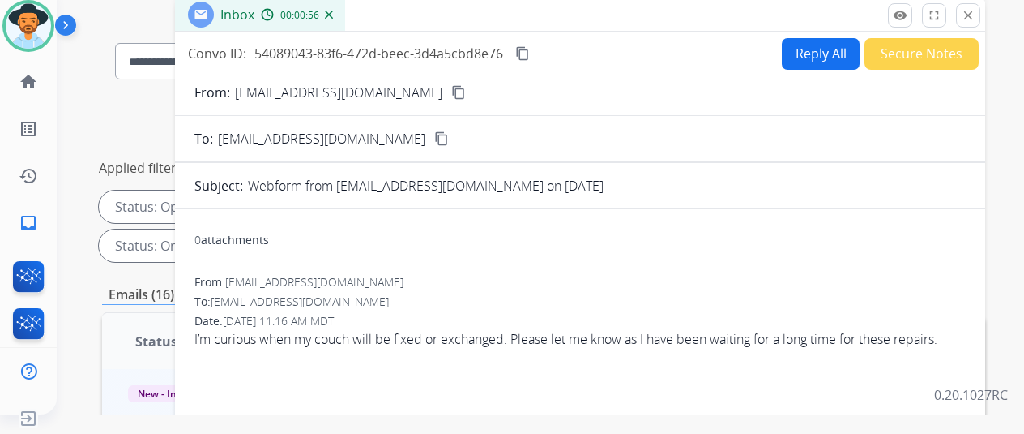
click at [825, 45] on button "Reply All" at bounding box center [821, 54] width 78 height 32
select select "**********"
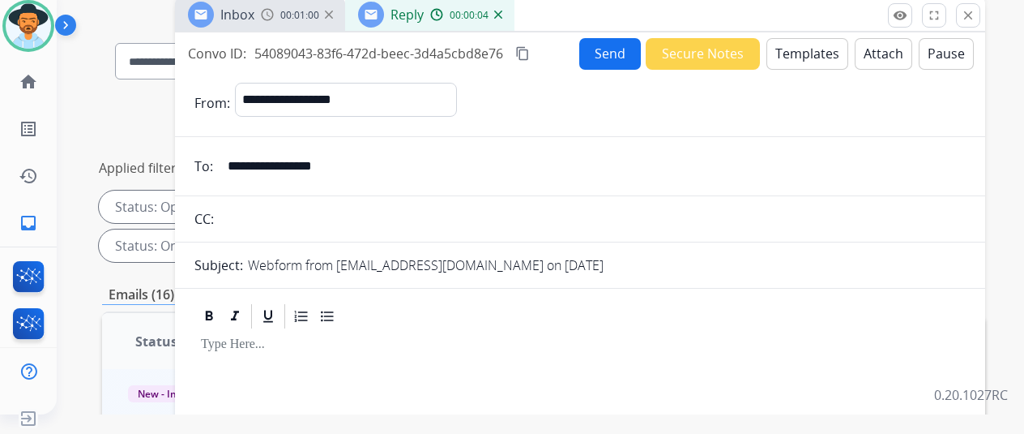
click at [515, 15] on div "Reply 00:00:04" at bounding box center [429, 14] width 169 height 32
click at [502, 11] on img at bounding box center [498, 15] width 8 height 8
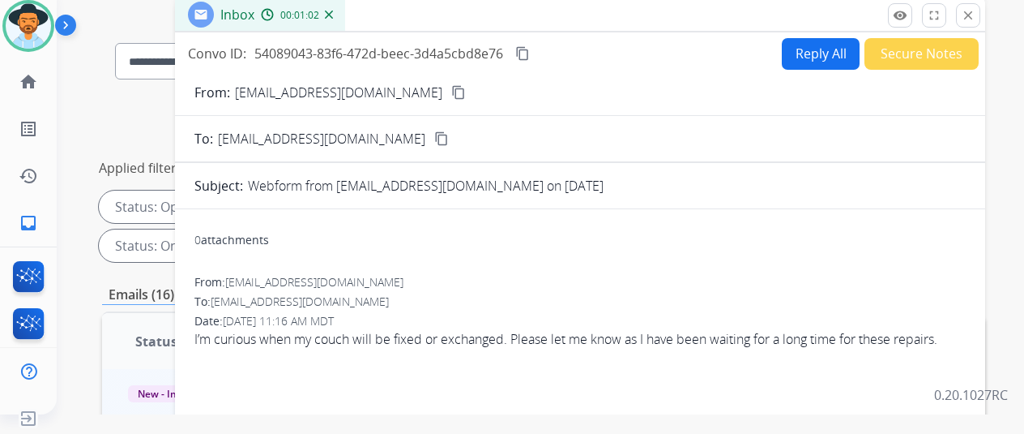
click at [333, 12] on img at bounding box center [329, 15] width 8 height 8
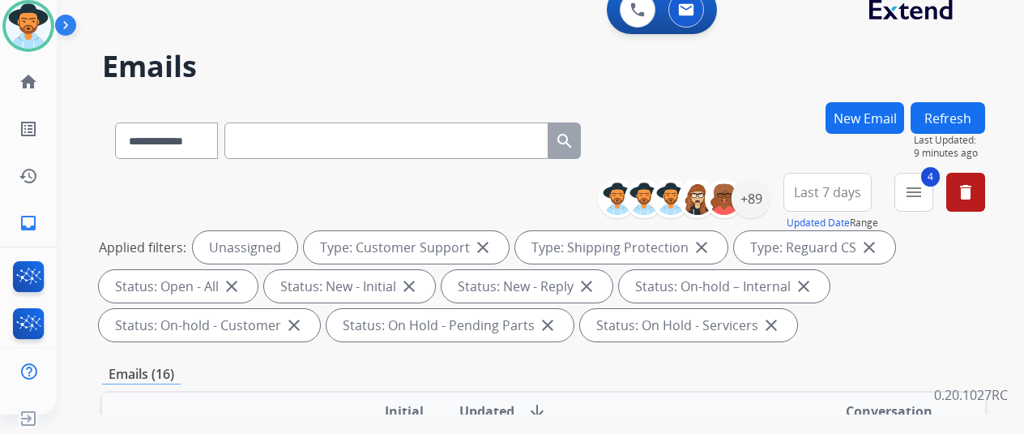
scroll to position [0, 0]
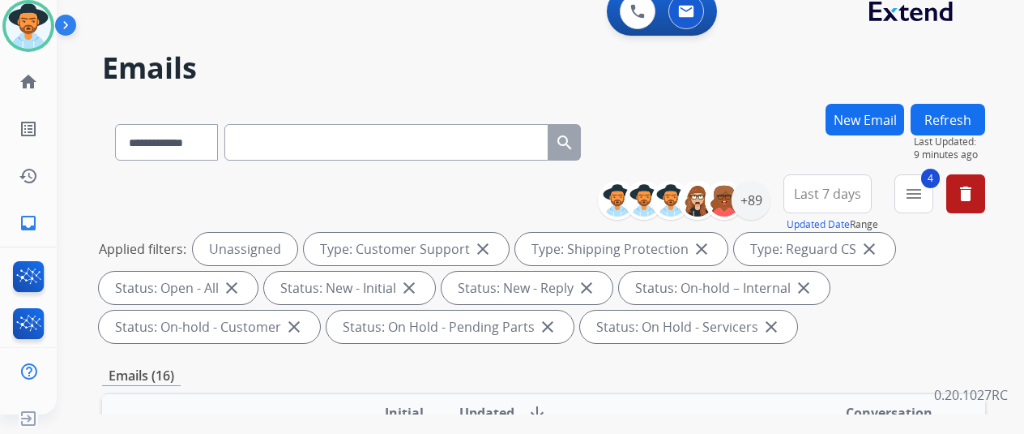
click at [376, 30] on div "0 Voice Interactions 0 Email Interactions" at bounding box center [530, 13] width 909 height 52
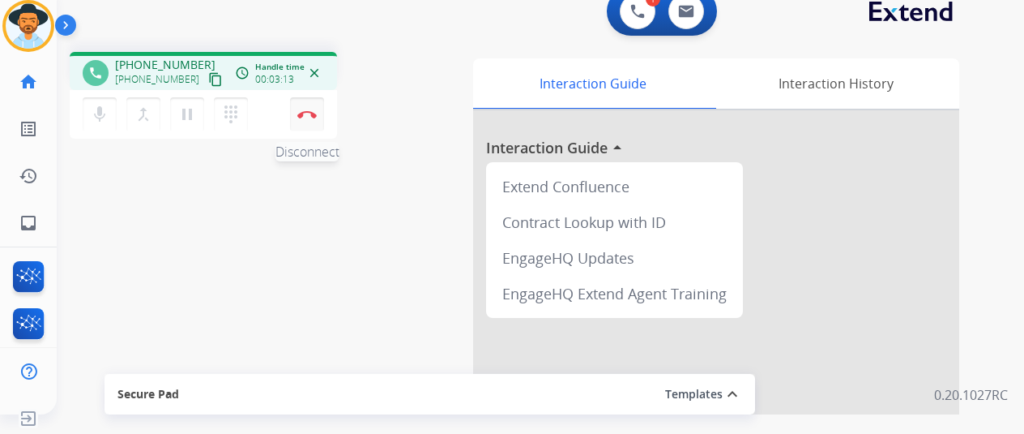
click at [313, 109] on button "Disconnect" at bounding box center [307, 114] width 34 height 34
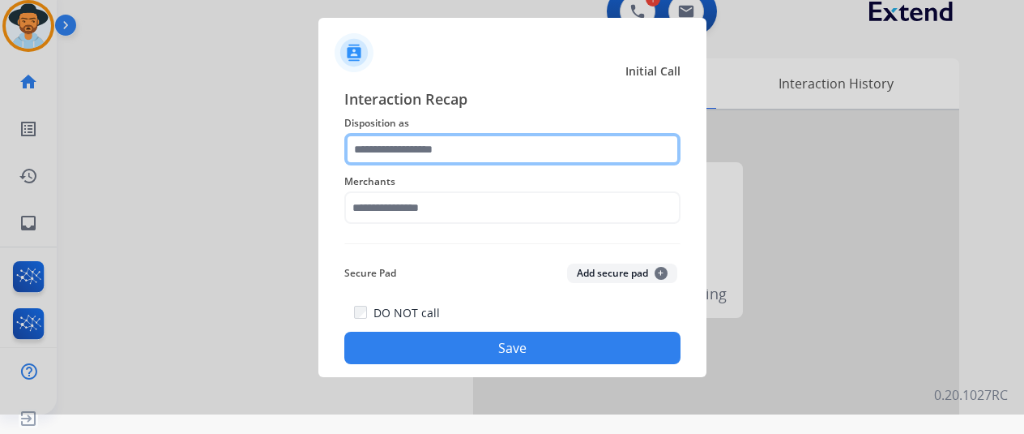
click at [399, 143] on input "text" at bounding box center [512, 149] width 336 height 32
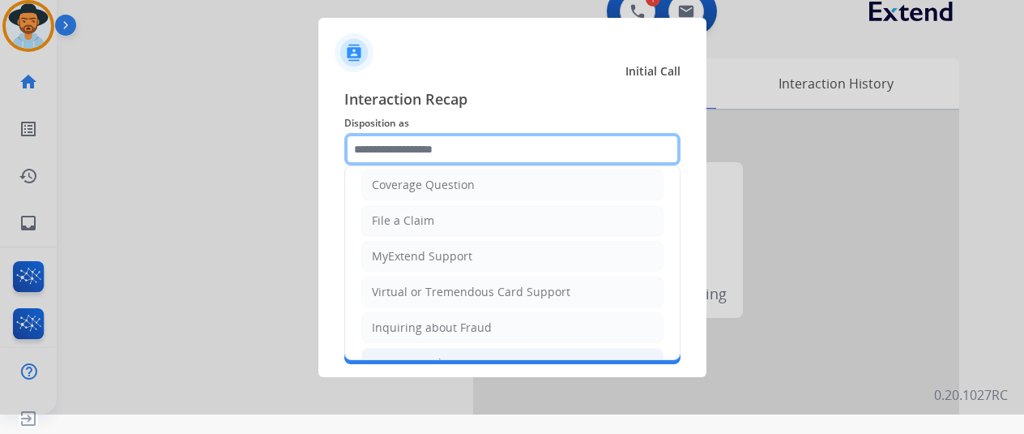
scroll to position [246, 0]
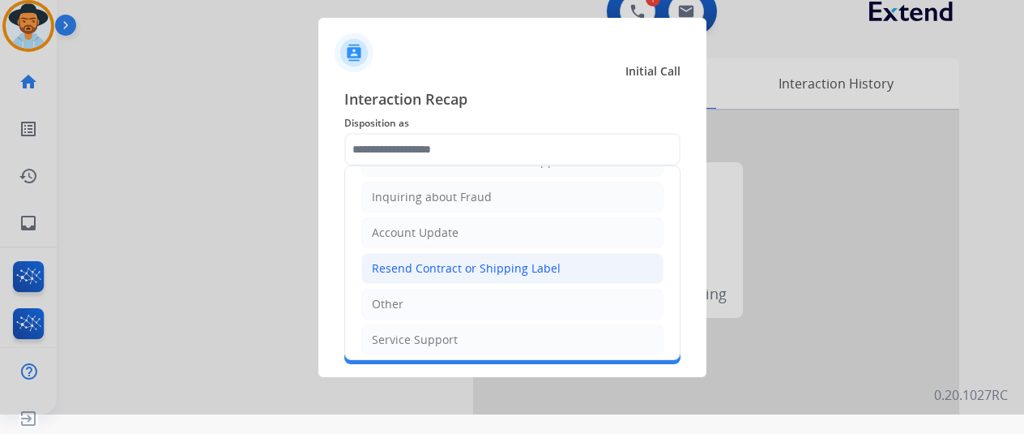
click at [424, 267] on div "Resend Contract or Shipping Label" at bounding box center [466, 268] width 189 height 16
type input "**********"
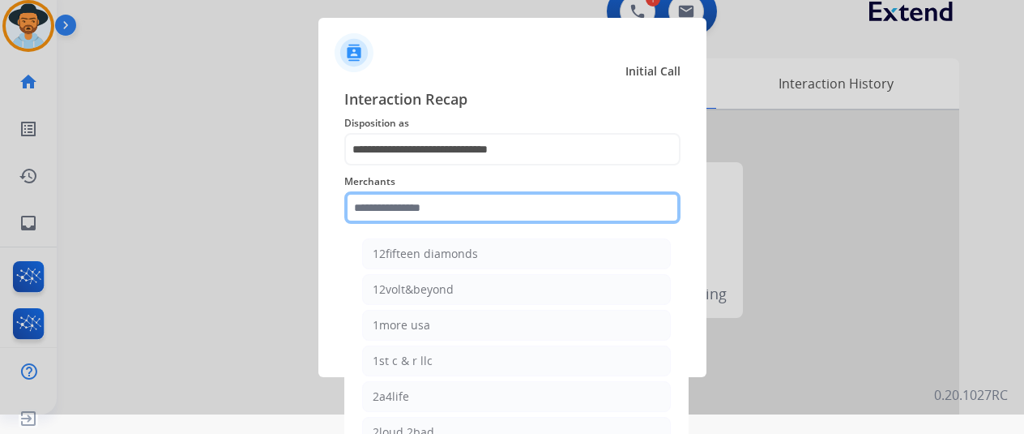
click at [397, 210] on input "text" at bounding box center [512, 207] width 336 height 32
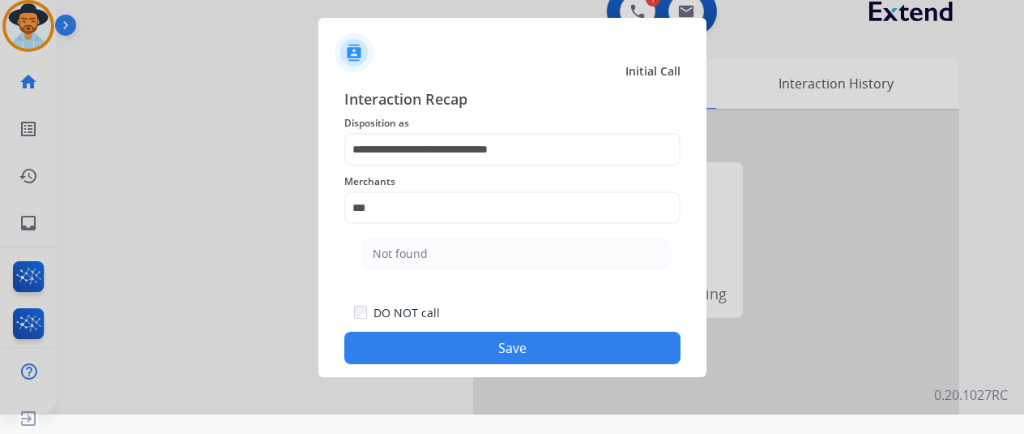
click at [410, 250] on div "Not found" at bounding box center [400, 254] width 55 height 16
type input "*********"
click at [489, 341] on button "Save" at bounding box center [512, 347] width 336 height 32
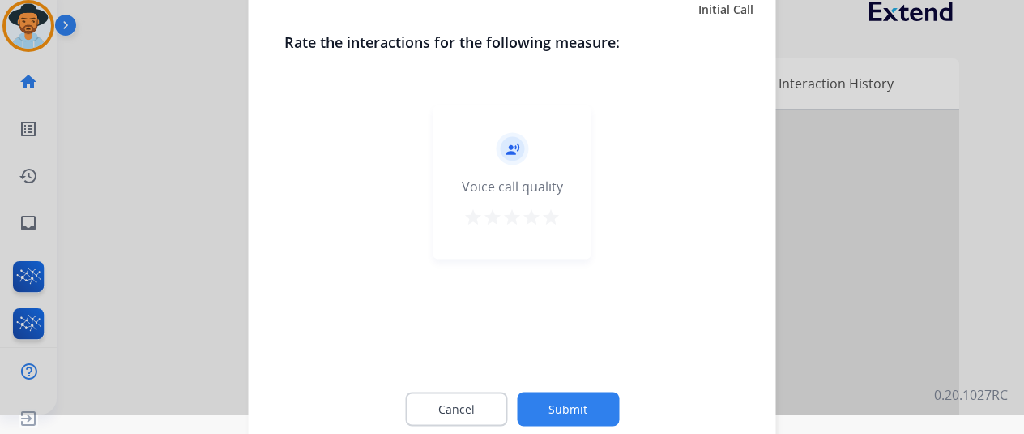
click at [563, 405] on button "Submit" at bounding box center [568, 408] width 102 height 34
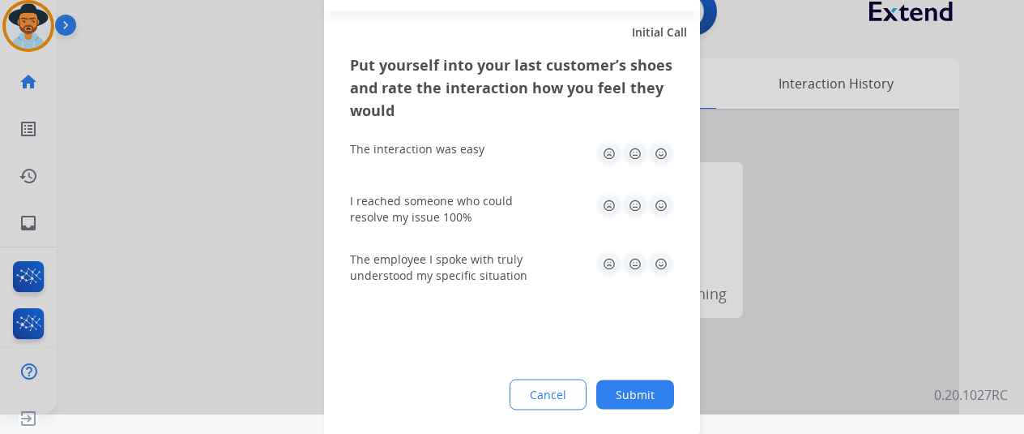
click at [652, 391] on button "Submit" at bounding box center [635, 393] width 78 height 29
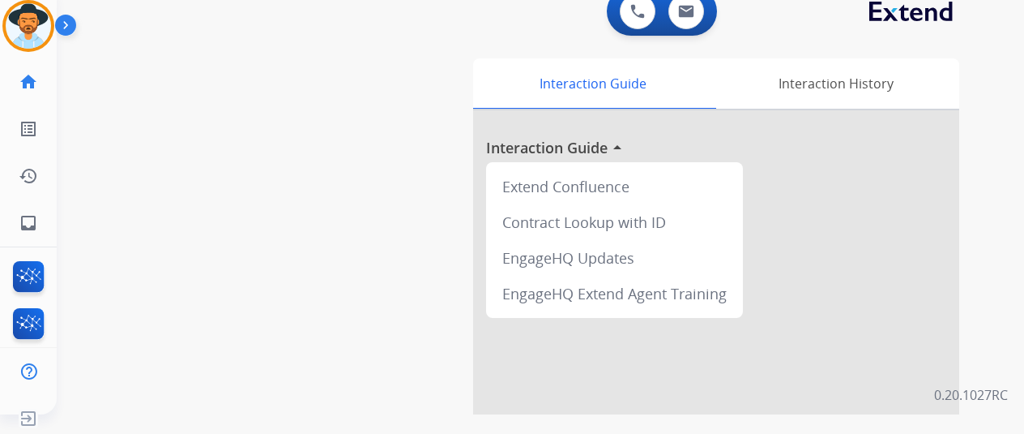
drag, startPoint x: 29, startPoint y: 20, endPoint x: 81, endPoint y: 23, distance: 51.9
click at [30, 21] on img at bounding box center [28, 25] width 45 height 45
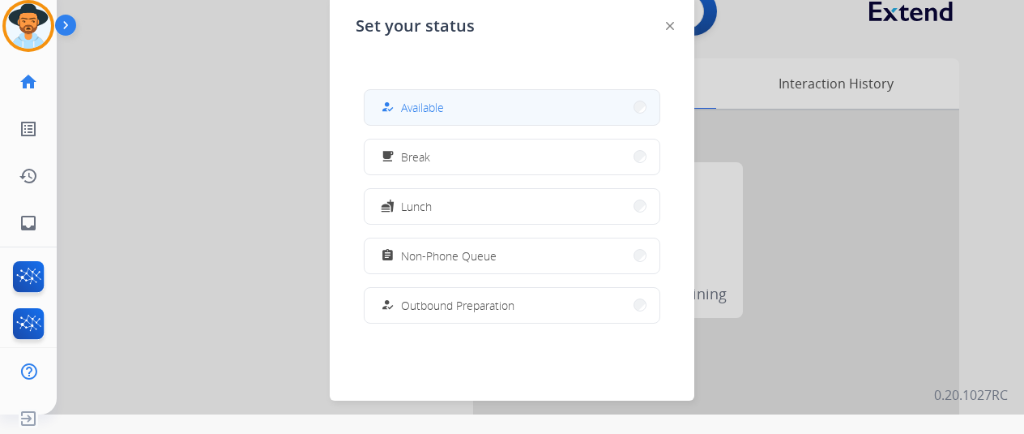
click at [451, 113] on button "how_to_reg Available" at bounding box center [512, 107] width 295 height 35
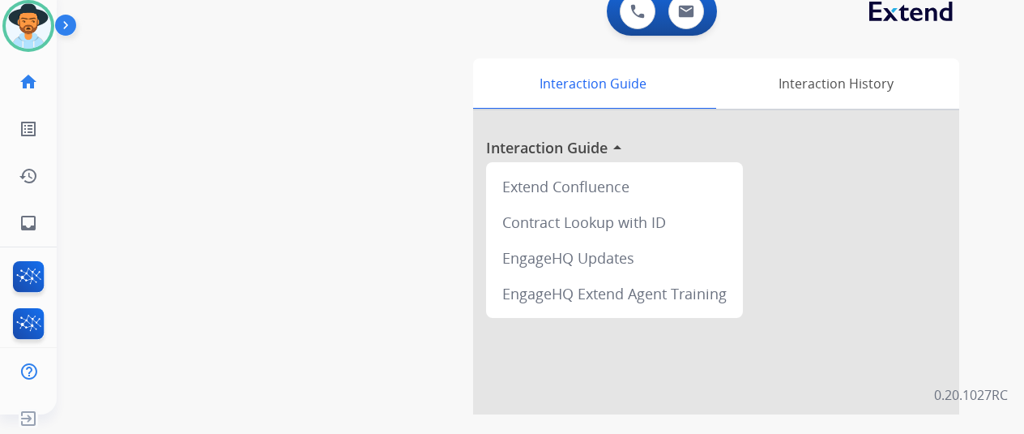
click at [169, 108] on div "swap_horiz Break voice bridge close_fullscreen Connect 3-Way Call merge_type Se…" at bounding box center [521, 377] width 929 height 676
click at [28, 217] on mat-icon "inbox" at bounding box center [28, 222] width 19 height 19
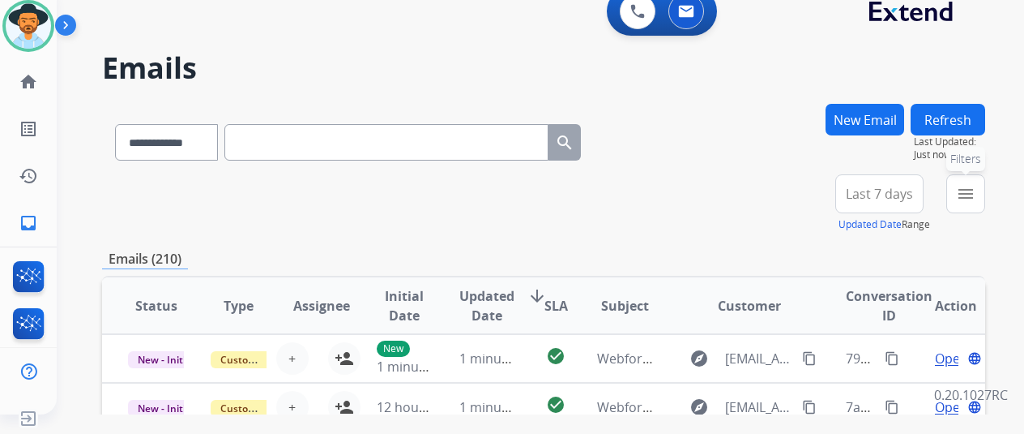
click at [976, 181] on button "menu Filters" at bounding box center [965, 193] width 39 height 39
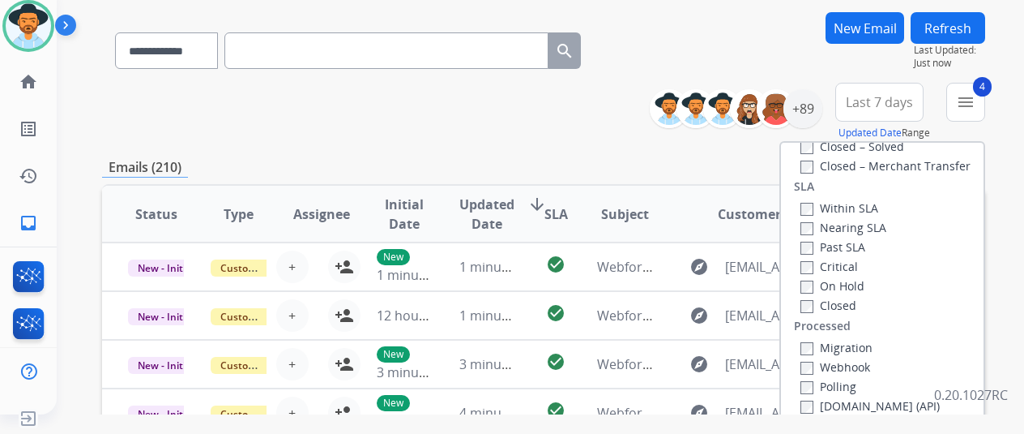
scroll to position [243, 0]
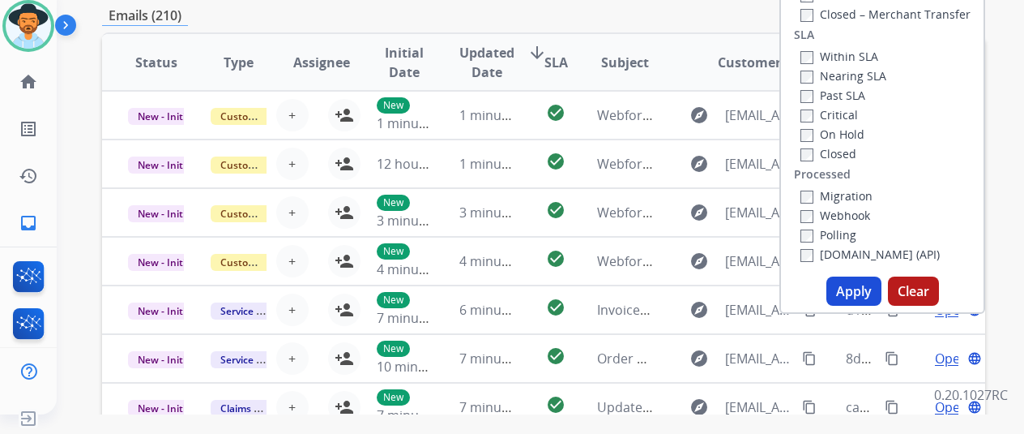
click at [852, 288] on button "Apply" at bounding box center [854, 290] width 55 height 29
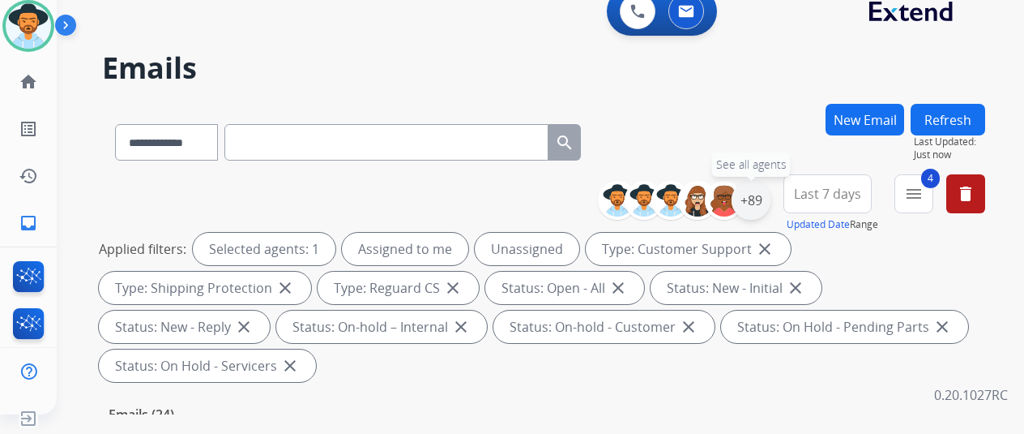
click at [766, 194] on div "+89" at bounding box center [751, 200] width 39 height 39
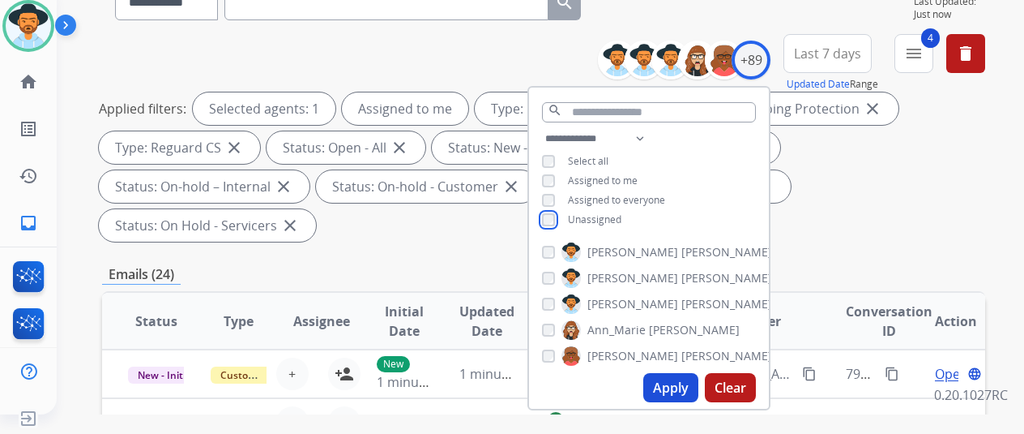
scroll to position [324, 0]
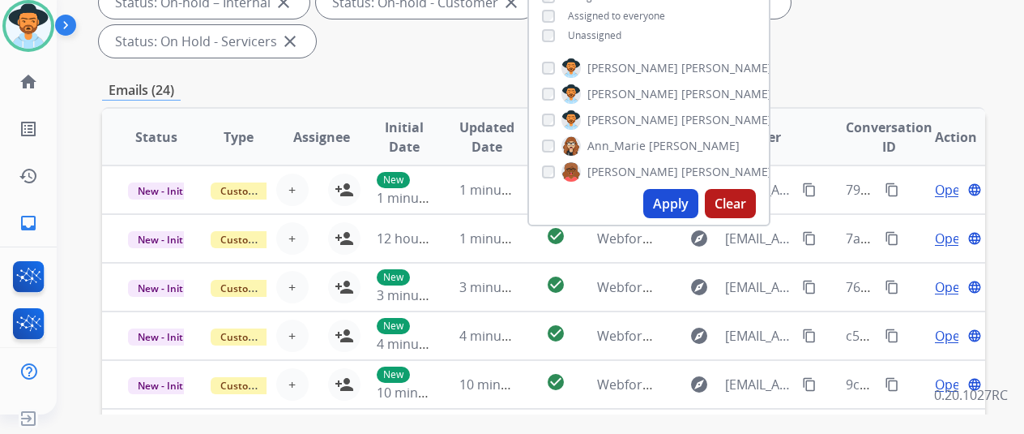
click at [679, 194] on button "Apply" at bounding box center [670, 203] width 55 height 29
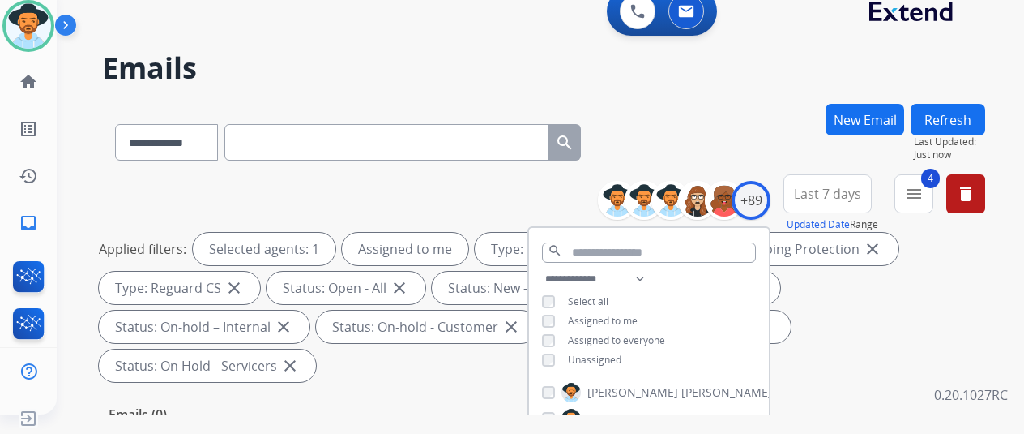
drag, startPoint x: 738, startPoint y: 109, endPoint x: 720, endPoint y: 100, distance: 21.0
click at [738, 107] on div "**********" at bounding box center [543, 139] width 883 height 70
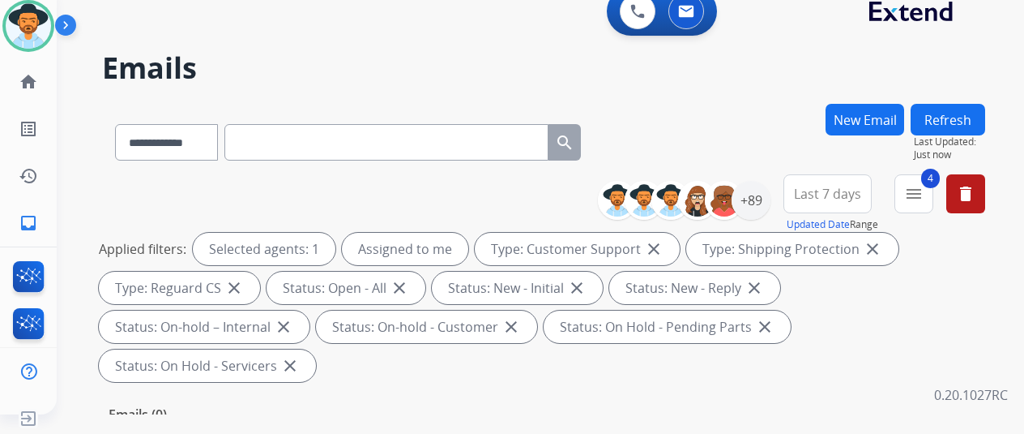
click at [715, 86] on div "**********" at bounding box center [521, 256] width 929 height 434
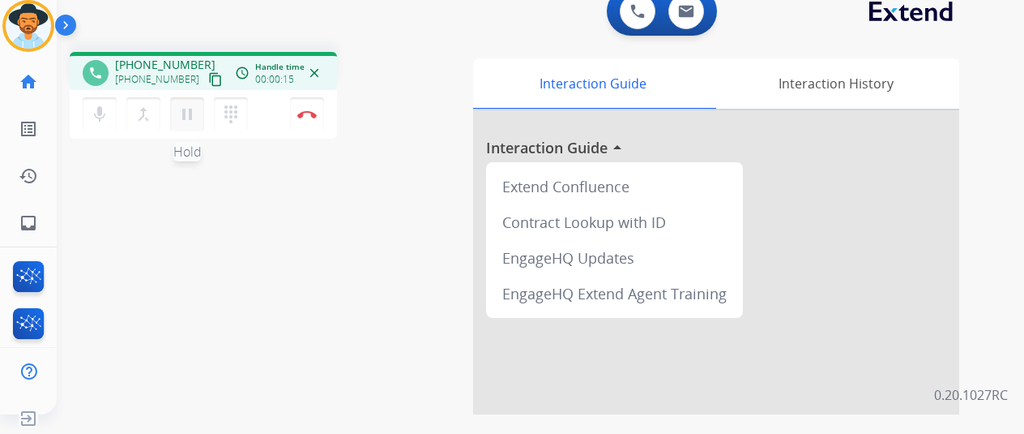
click at [184, 105] on mat-icon "pause" at bounding box center [186, 114] width 19 height 19
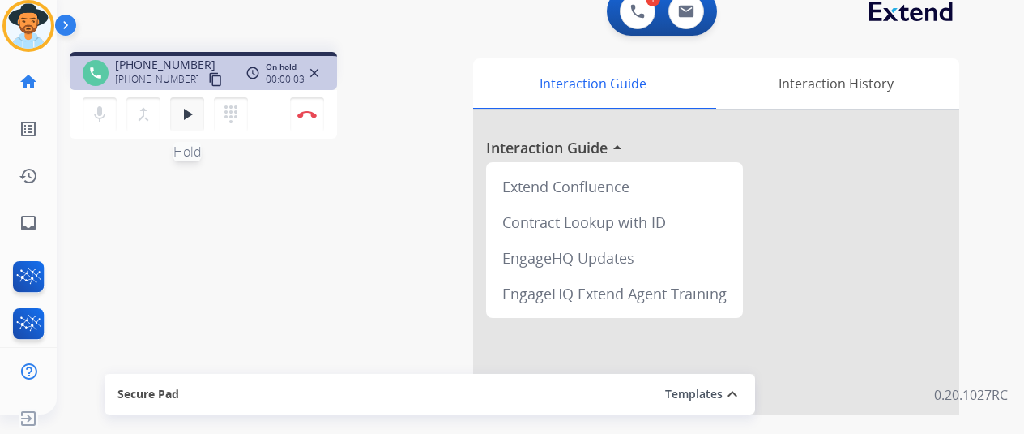
click at [188, 106] on mat-icon "play_arrow" at bounding box center [186, 114] width 19 height 19
click at [645, 5] on img at bounding box center [637, 11] width 15 height 15
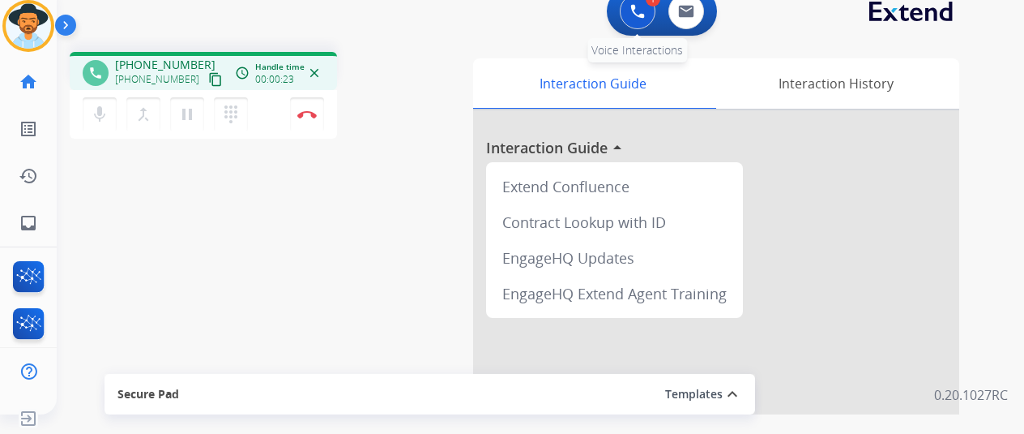
click at [640, 5] on img at bounding box center [637, 11] width 15 height 15
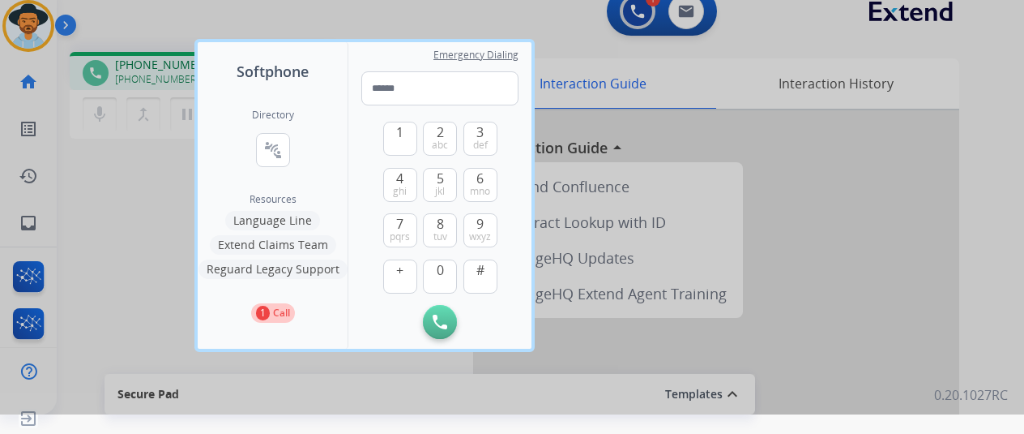
click at [248, 223] on button "Language Line" at bounding box center [272, 220] width 95 height 19
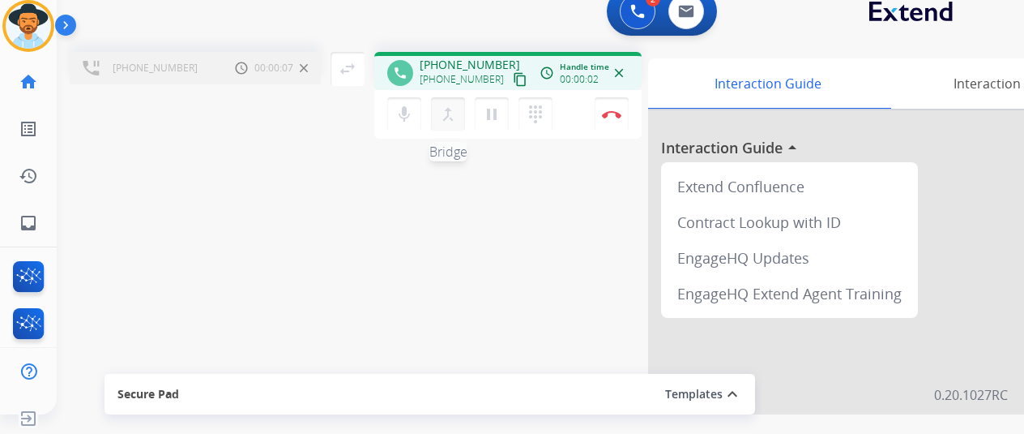
click at [445, 109] on mat-icon "merge_type" at bounding box center [447, 114] width 19 height 19
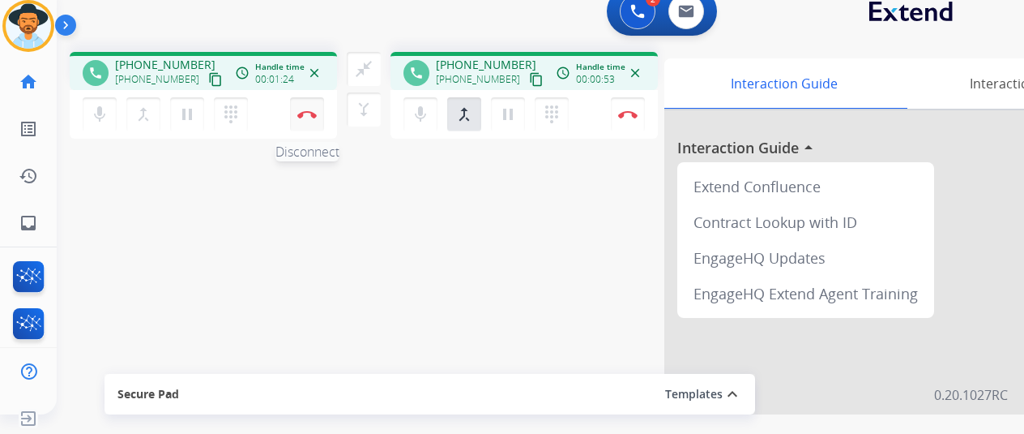
click at [306, 114] on img at bounding box center [306, 114] width 19 height 8
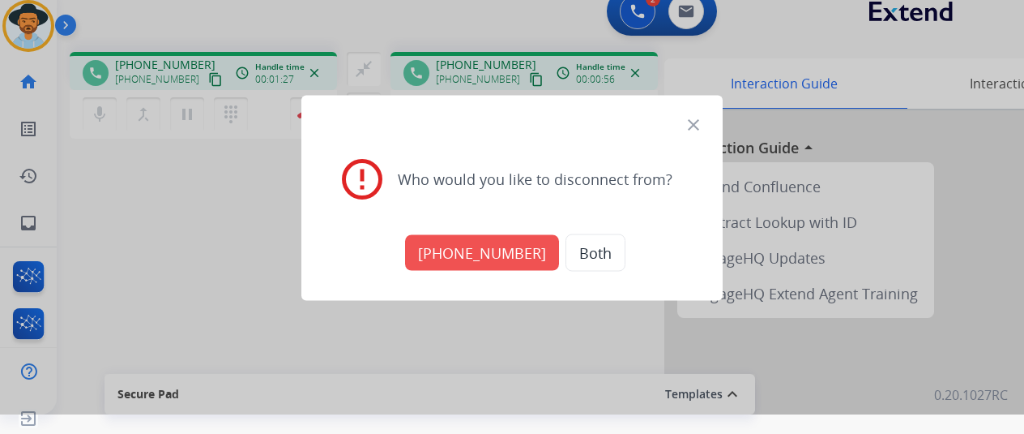
click at [575, 242] on button "Both" at bounding box center [596, 251] width 60 height 37
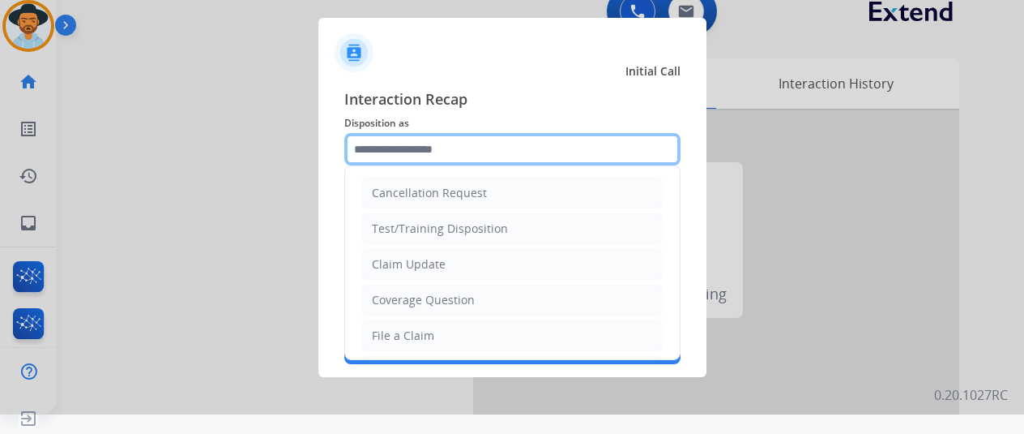
click at [402, 156] on input "text" at bounding box center [512, 149] width 336 height 32
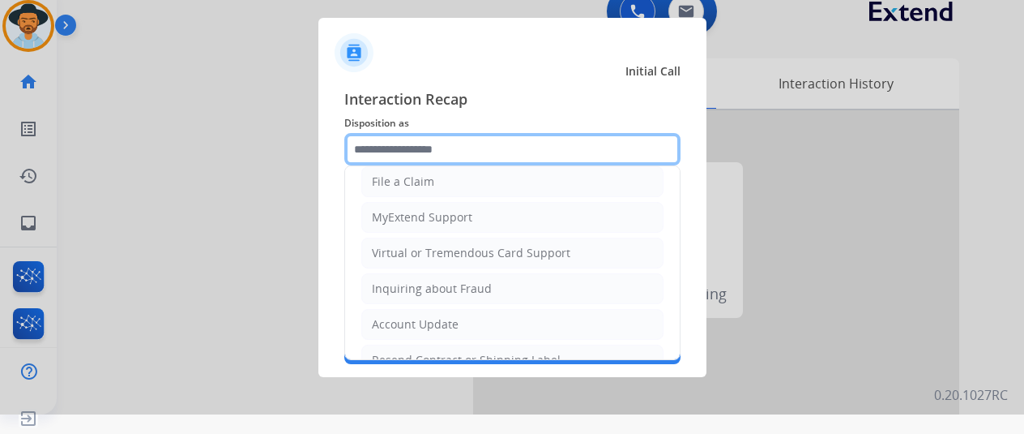
scroll to position [243, 0]
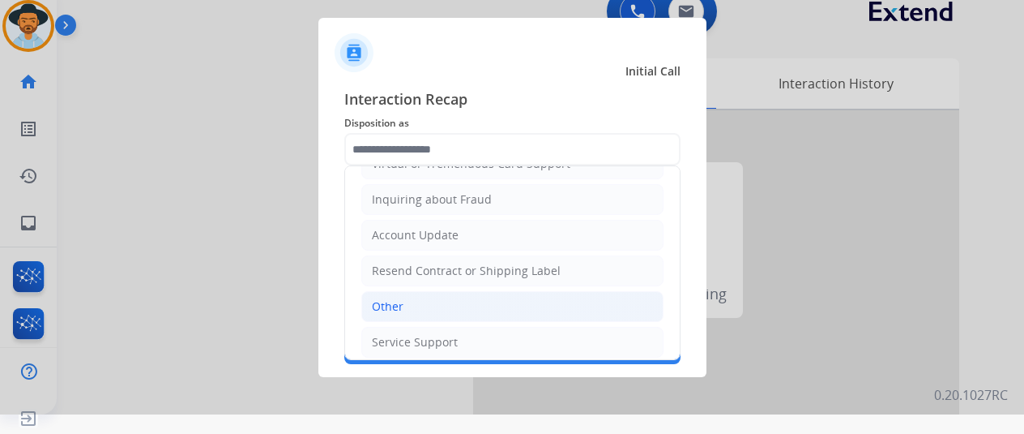
click at [410, 301] on li "Other" at bounding box center [512, 306] width 302 height 31
type input "*****"
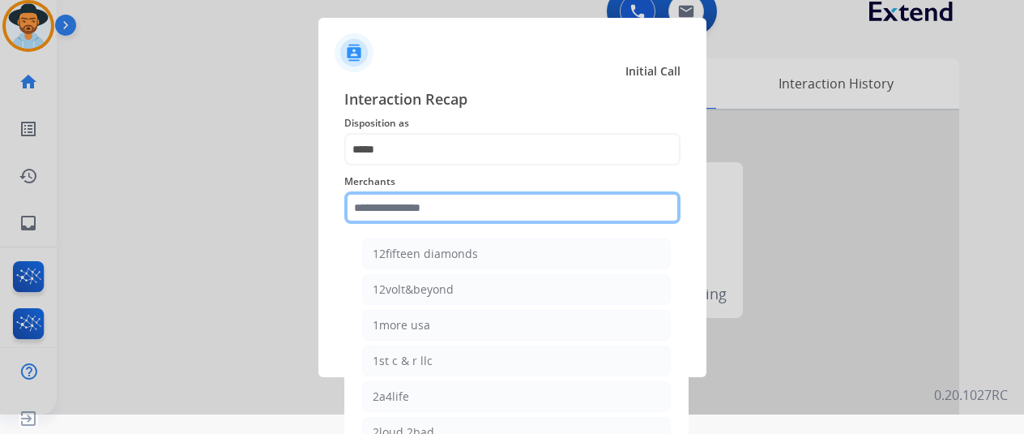
click at [413, 215] on input "text" at bounding box center [512, 207] width 336 height 32
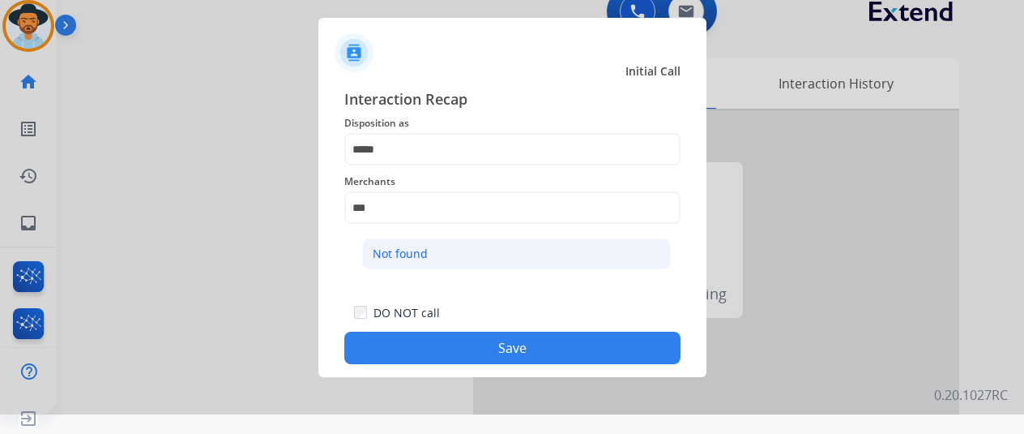
click at [459, 241] on li "Not found" at bounding box center [516, 253] width 309 height 31
type input "*********"
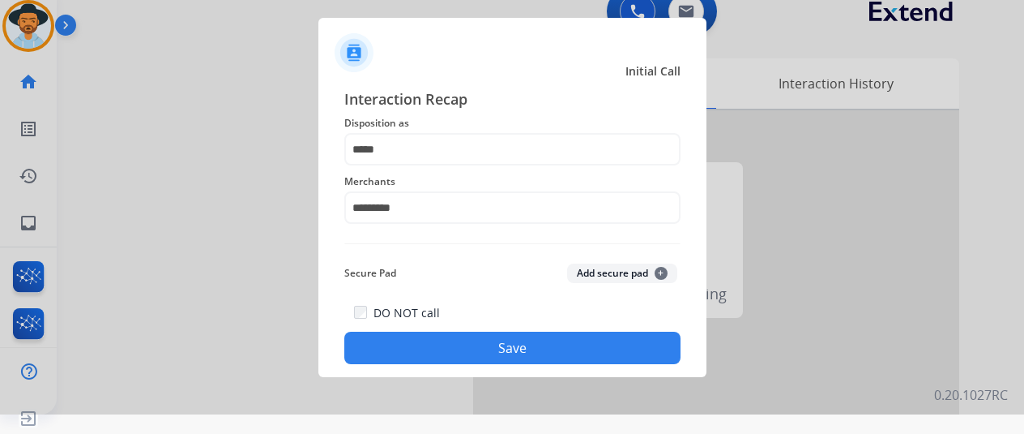
click at [492, 339] on button "Save" at bounding box center [512, 347] width 336 height 32
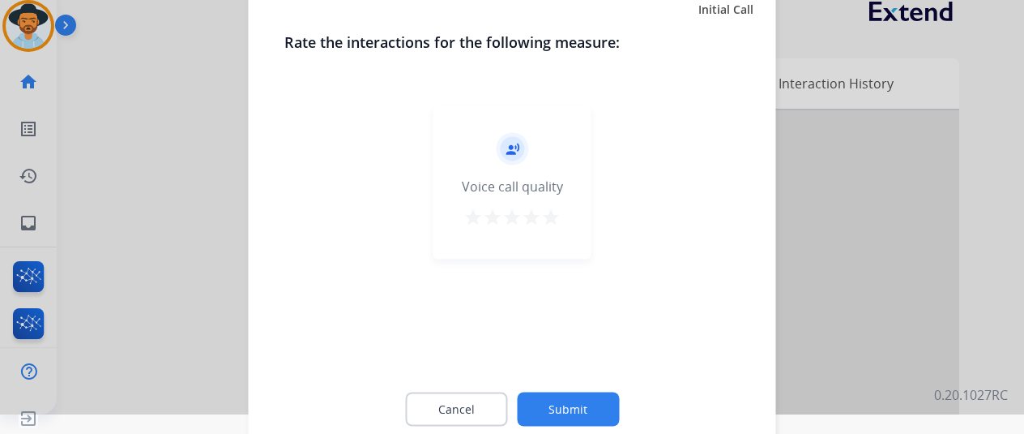
click at [570, 397] on button "Submit" at bounding box center [568, 408] width 102 height 34
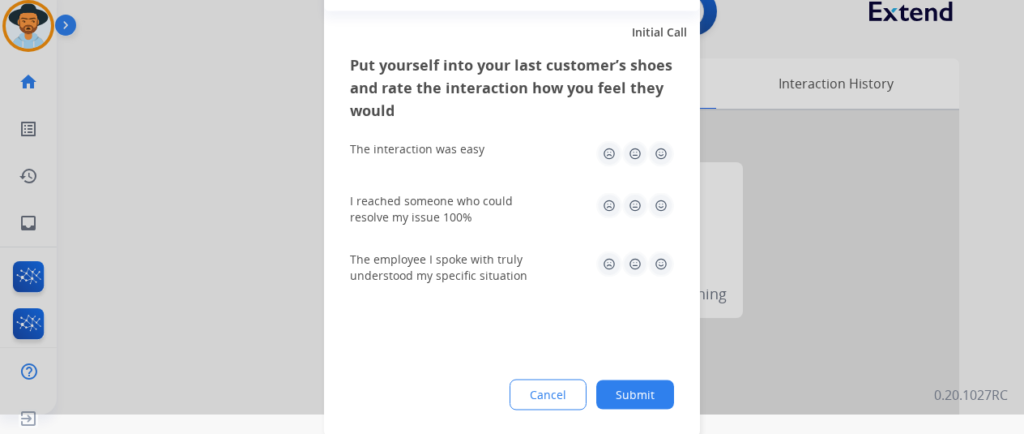
click at [631, 393] on button "Submit" at bounding box center [635, 393] width 78 height 29
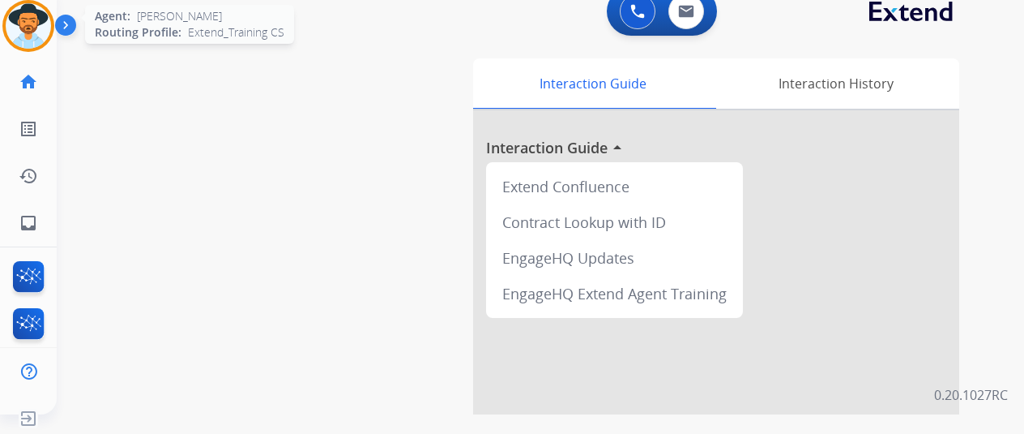
click at [28, 13] on img at bounding box center [28, 25] width 45 height 45
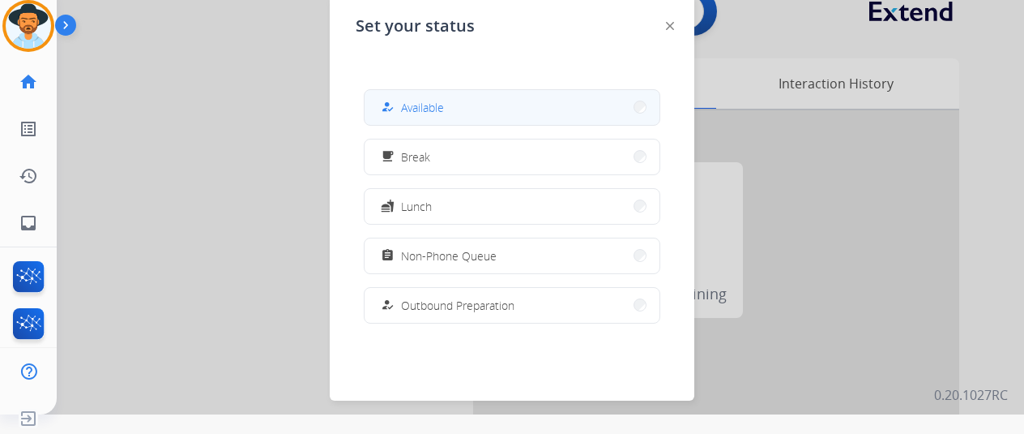
click at [480, 96] on button "how_to_reg Available" at bounding box center [512, 107] width 295 height 35
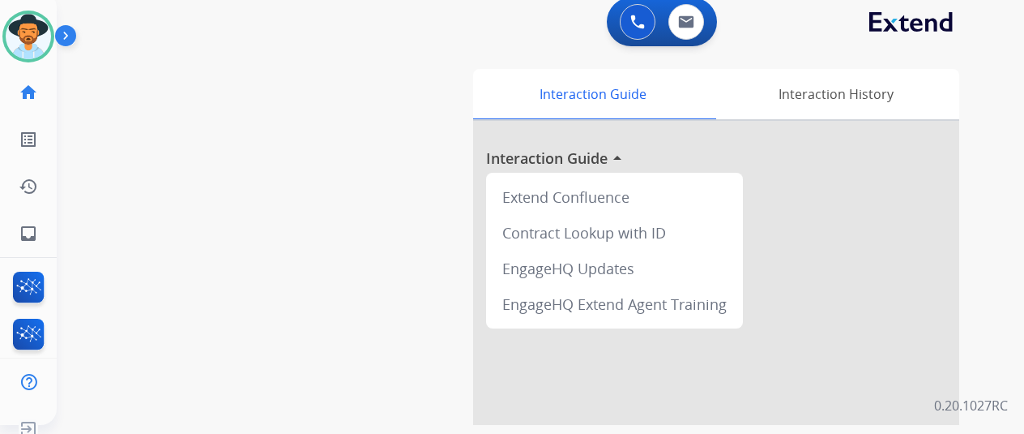
scroll to position [0, 0]
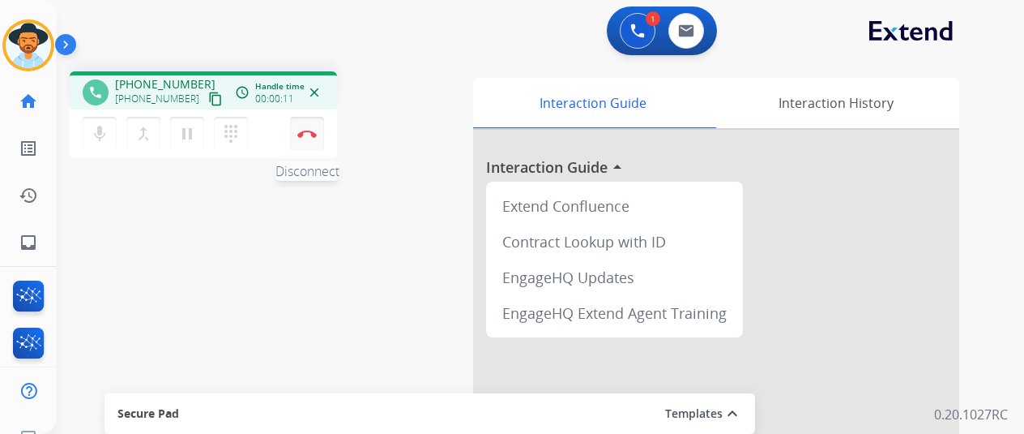
click at [301, 132] on img at bounding box center [306, 134] width 19 height 8
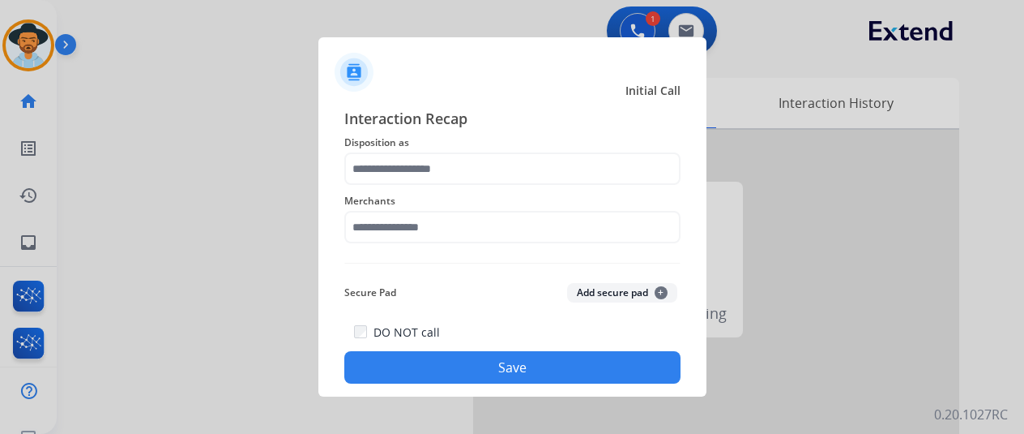
click at [15, 36] on div at bounding box center [512, 217] width 1024 height 434
click at [44, 45] on div at bounding box center [512, 217] width 1024 height 434
click at [31, 45] on div at bounding box center [512, 217] width 1024 height 434
click at [117, 250] on div at bounding box center [512, 217] width 1024 height 434
drag, startPoint x: 152, startPoint y: 107, endPoint x: 145, endPoint y: 93, distance: 15.6
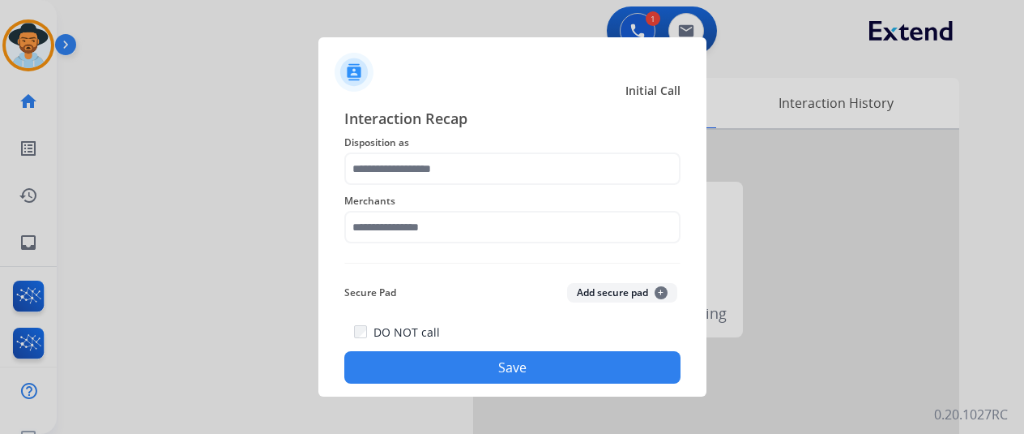
click at [147, 96] on div at bounding box center [512, 217] width 1024 height 434
click at [36, 47] on div at bounding box center [512, 217] width 1024 height 434
click at [476, 365] on button "Save" at bounding box center [512, 367] width 336 height 32
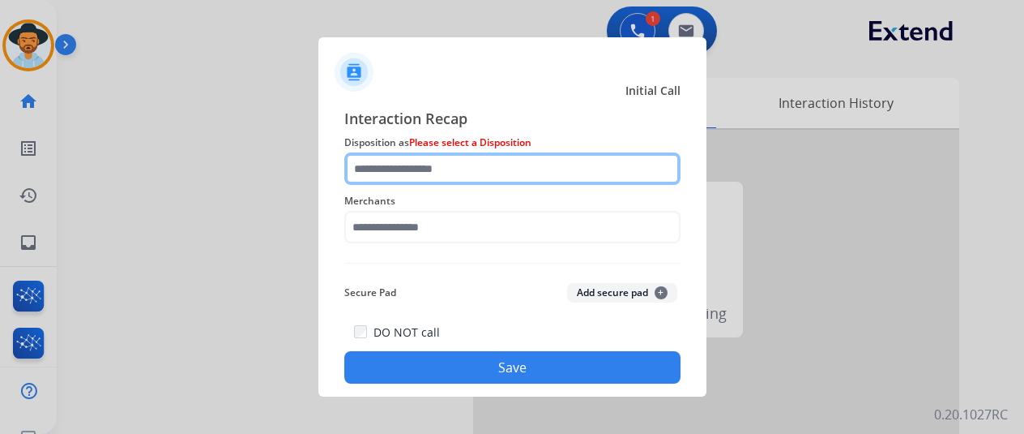
click at [400, 171] on input "text" at bounding box center [512, 168] width 336 height 32
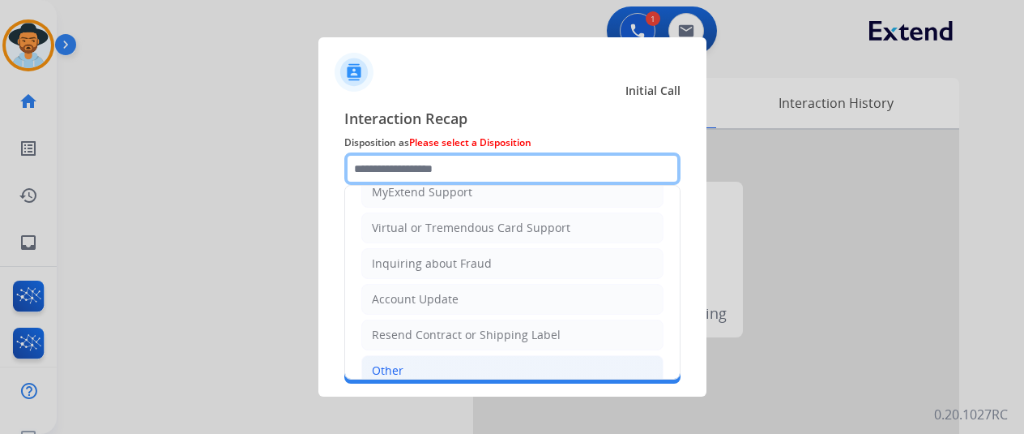
scroll to position [246, 0]
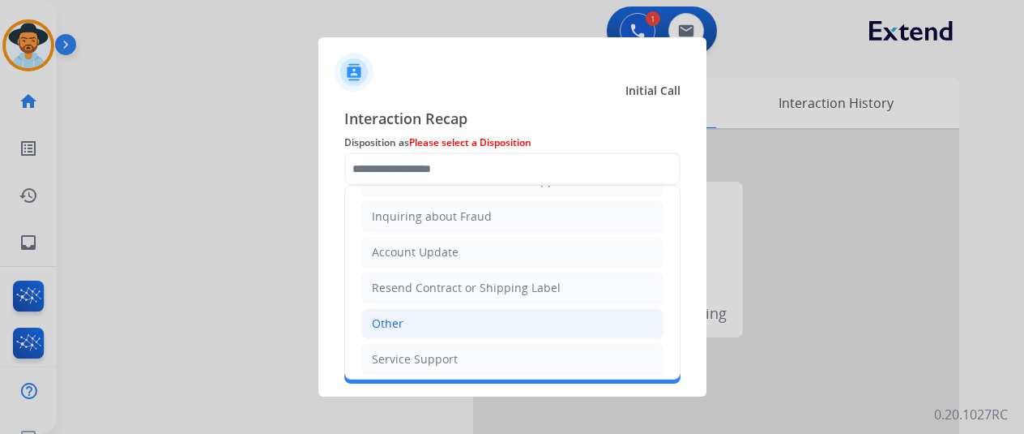
click at [412, 327] on li "Other" at bounding box center [512, 323] width 302 height 31
type input "*****"
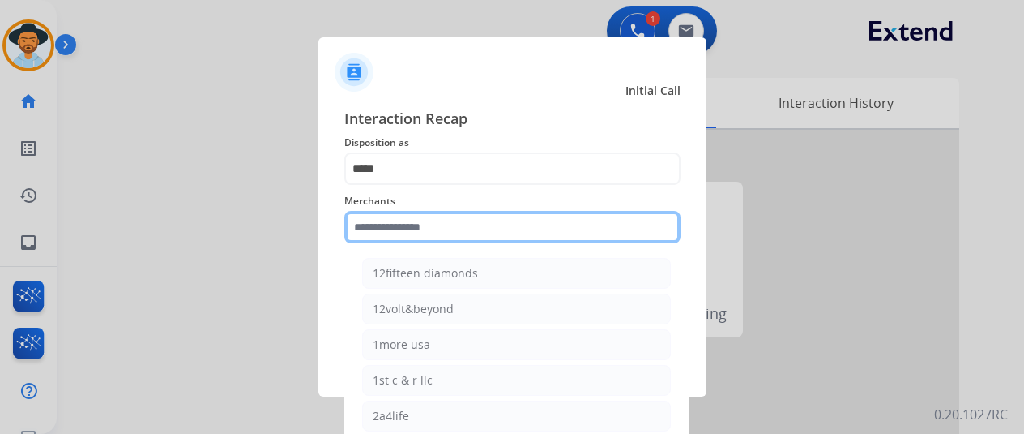
click at [394, 221] on input "text" at bounding box center [512, 227] width 336 height 32
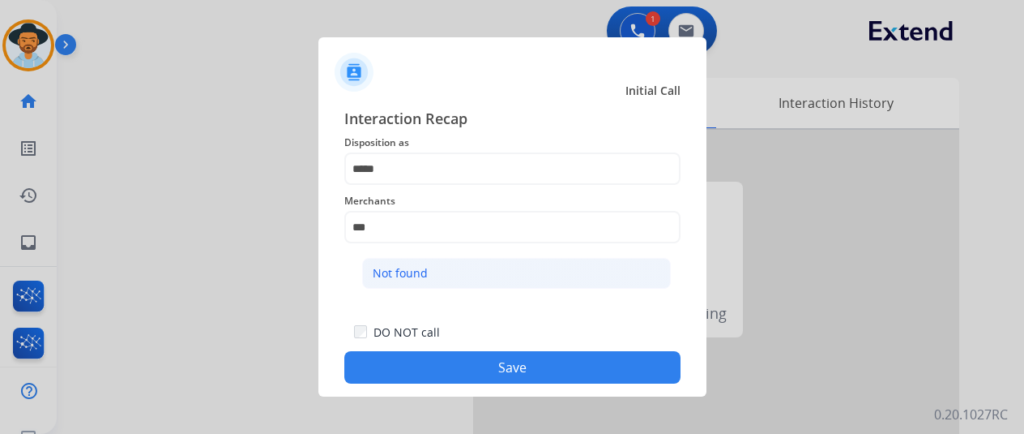
click at [499, 271] on li "Not found" at bounding box center [516, 273] width 309 height 31
type input "*********"
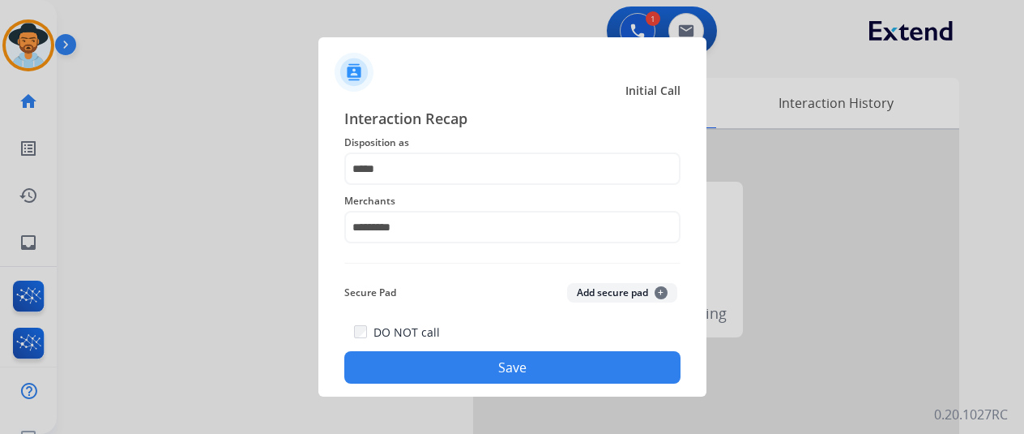
click at [507, 372] on button "Save" at bounding box center [512, 367] width 336 height 32
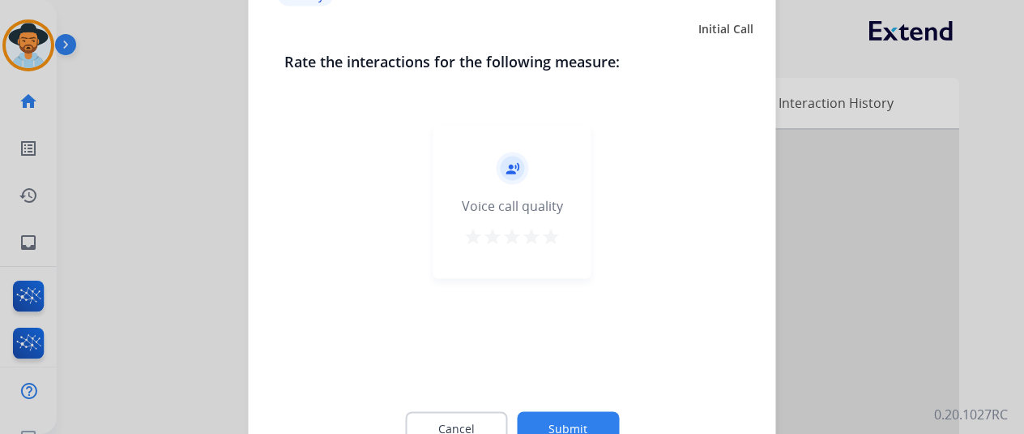
click at [550, 425] on button "Submit" at bounding box center [568, 428] width 102 height 34
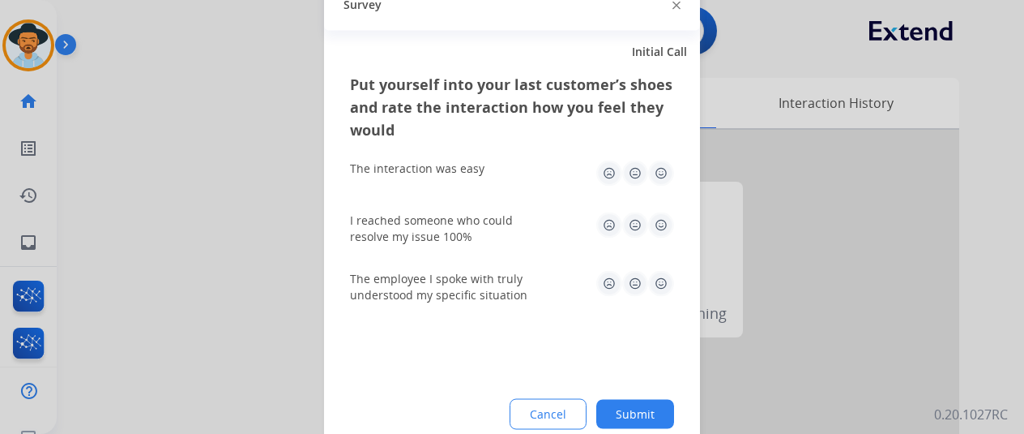
click at [655, 408] on button "Submit" at bounding box center [635, 413] width 78 height 29
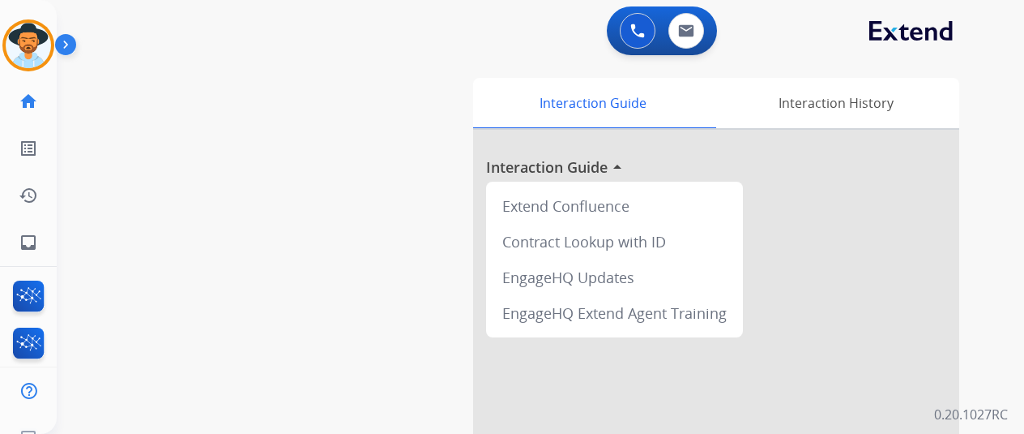
click at [66, 38] on img at bounding box center [69, 47] width 28 height 31
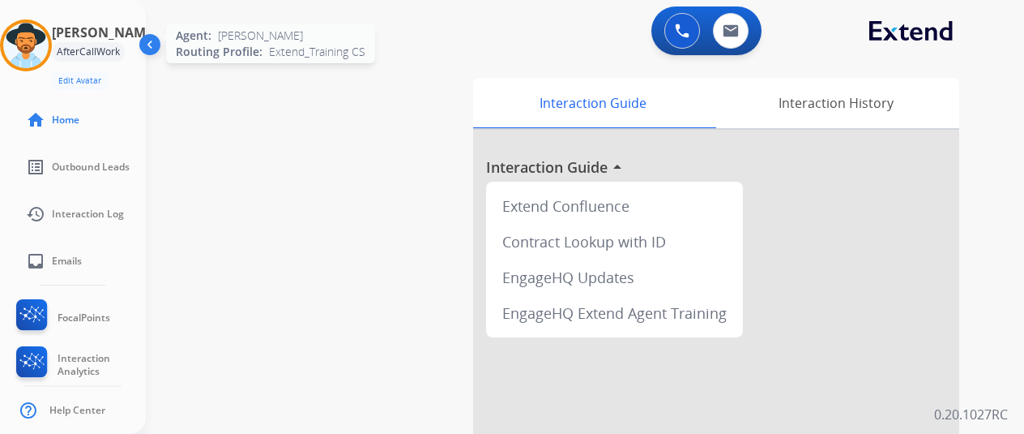
click at [32, 41] on img at bounding box center [25, 45] width 45 height 45
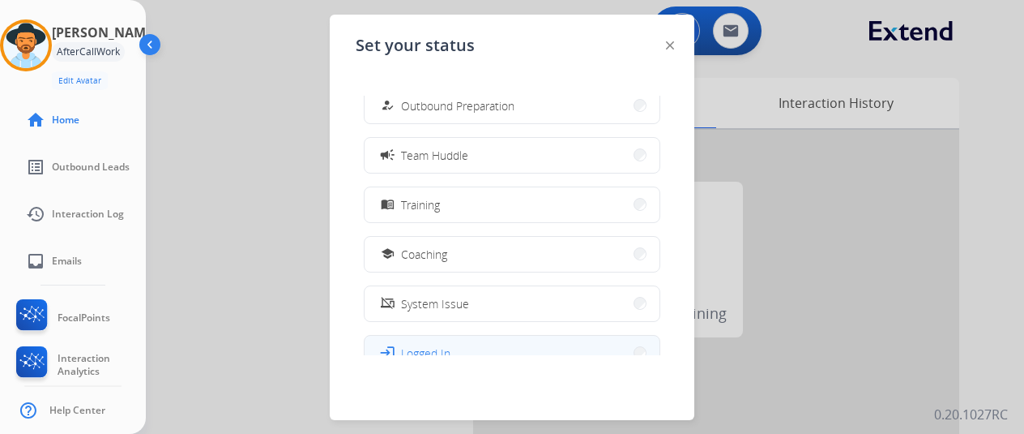
scroll to position [305, 0]
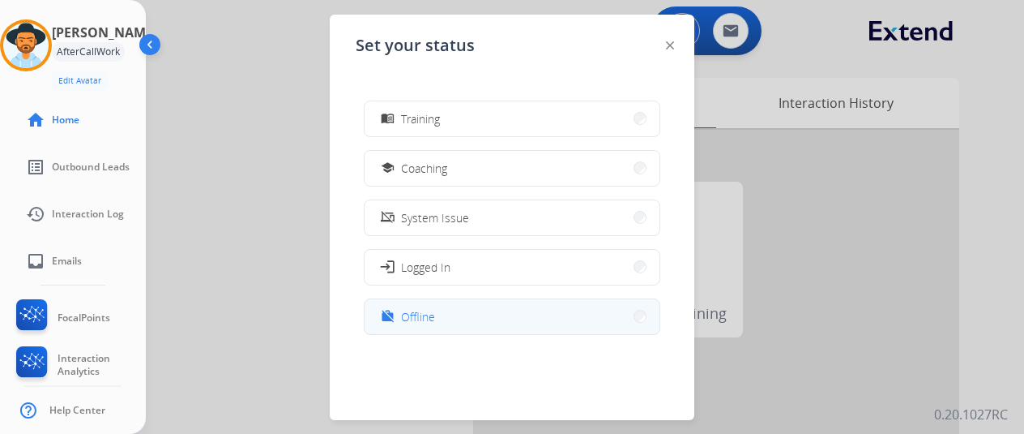
click at [456, 318] on button "work_off Offline" at bounding box center [512, 316] width 295 height 35
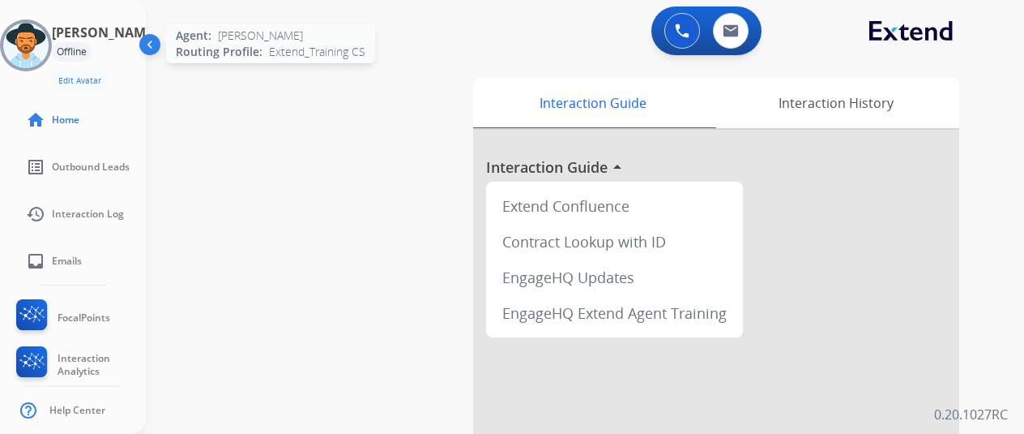
click at [39, 38] on img at bounding box center [25, 45] width 45 height 45
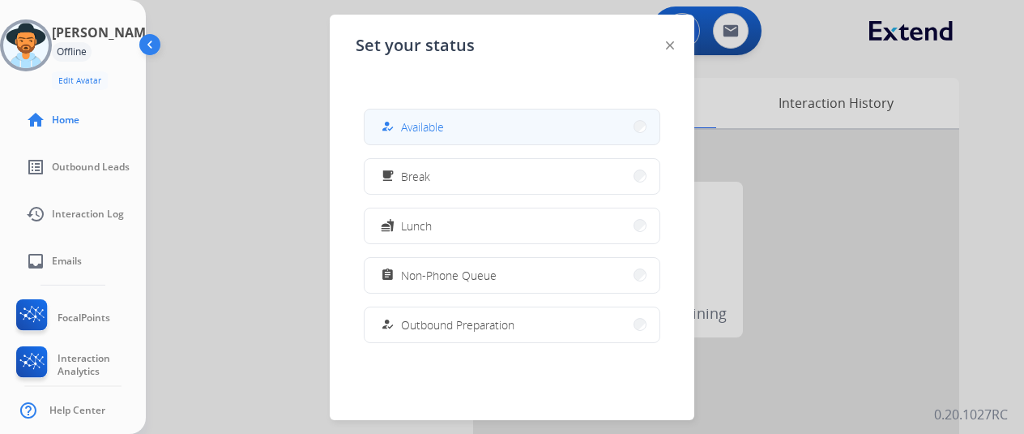
click at [483, 123] on button "how_to_reg Available" at bounding box center [512, 126] width 295 height 35
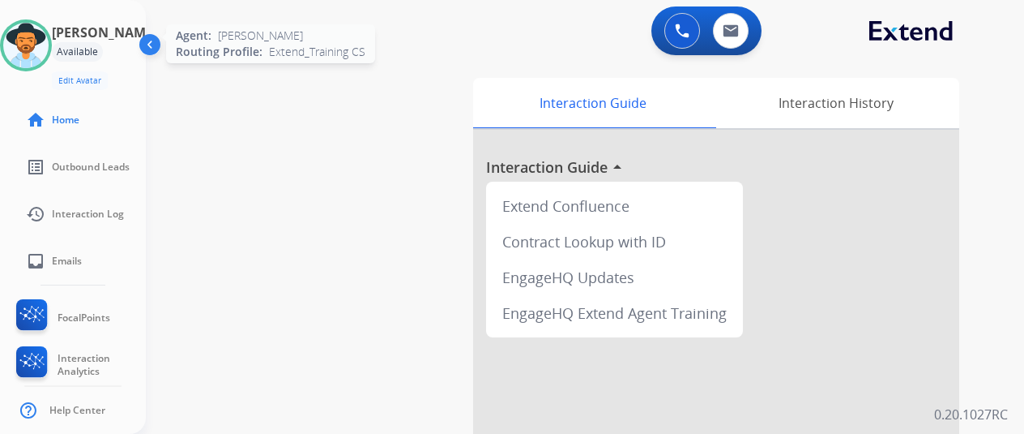
click at [44, 42] on img at bounding box center [25, 45] width 45 height 45
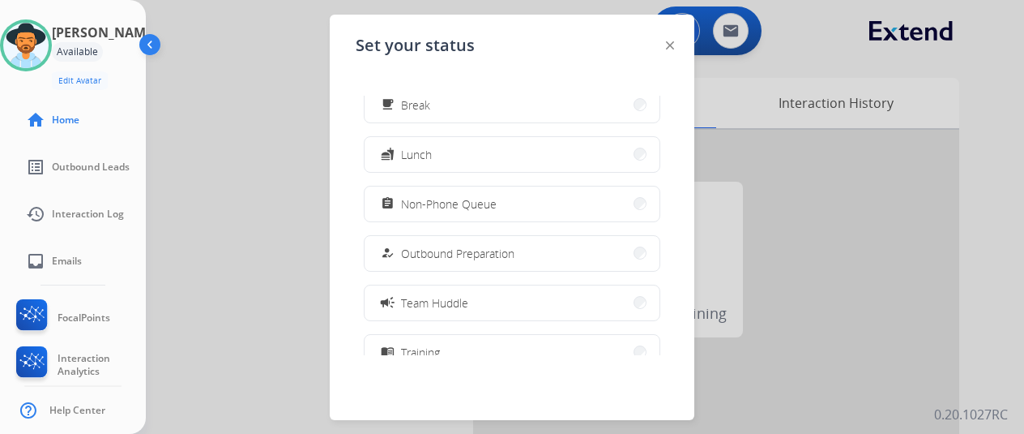
scroll to position [162, 0]
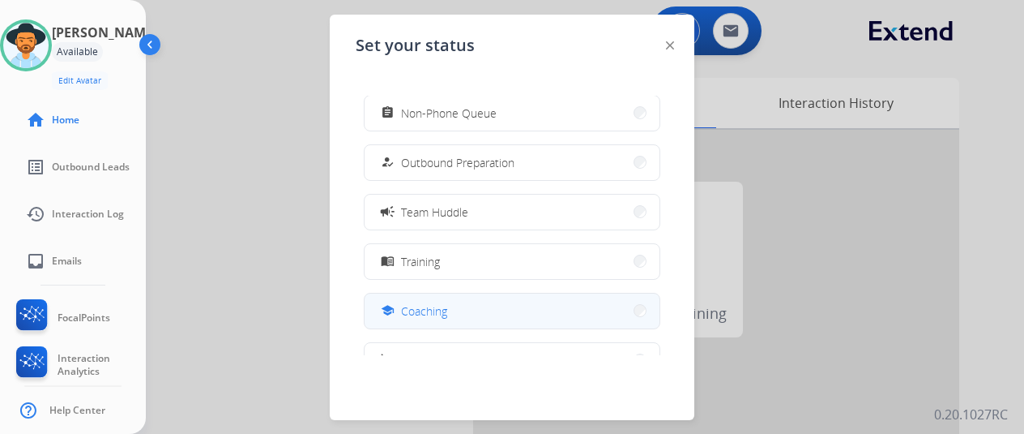
click at [468, 303] on button "school Coaching" at bounding box center [512, 310] width 295 height 35
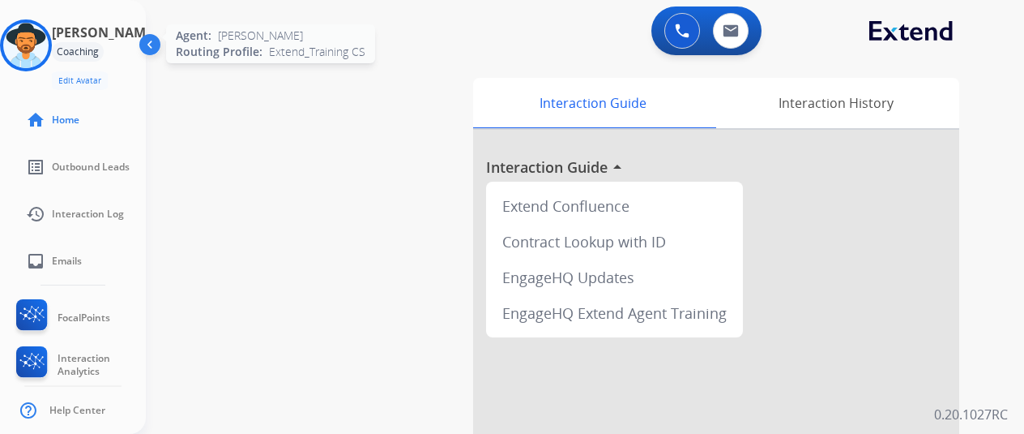
click at [35, 48] on img at bounding box center [25, 45] width 45 height 45
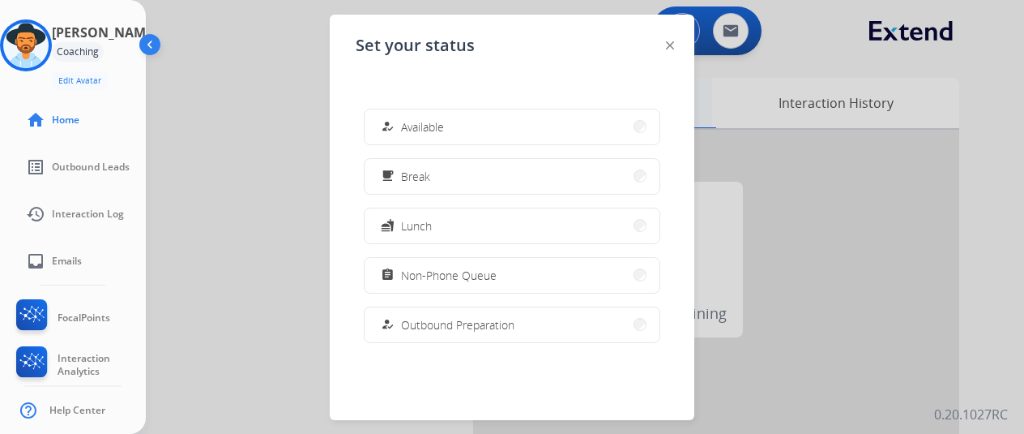
click at [508, 123] on button "how_to_reg Available" at bounding box center [512, 126] width 295 height 35
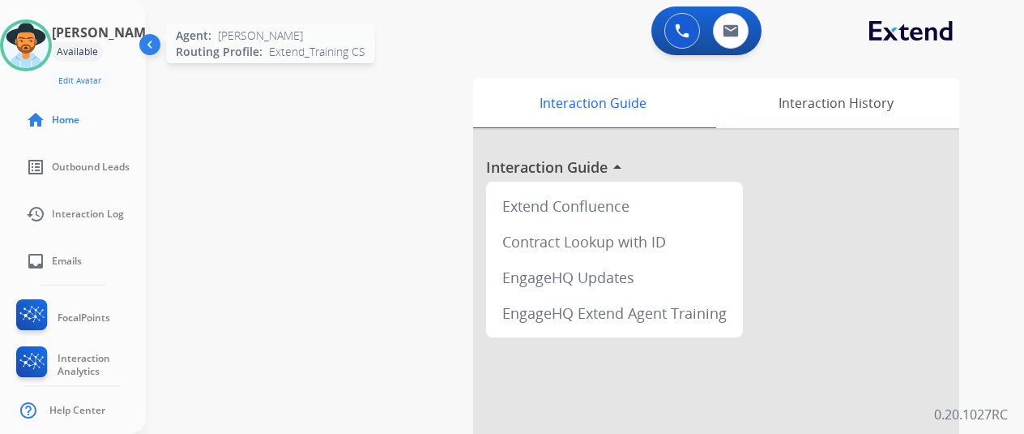
click at [32, 36] on img at bounding box center [25, 45] width 45 height 45
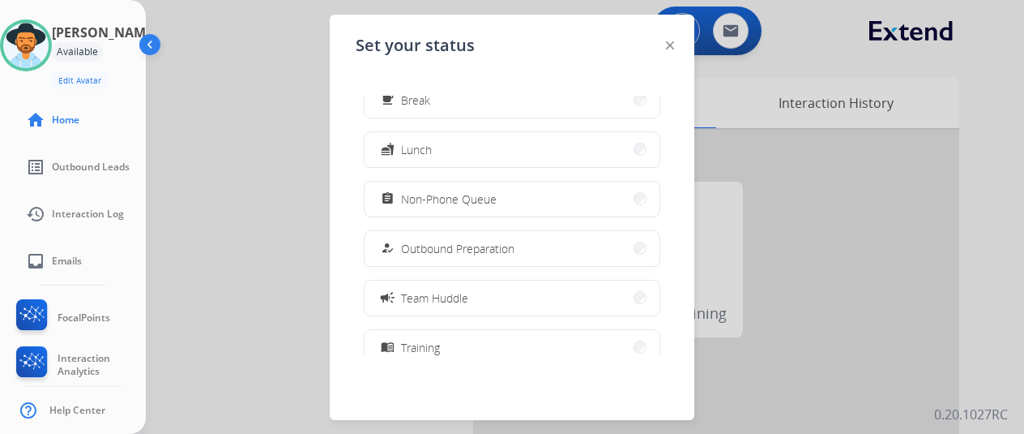
scroll to position [243, 0]
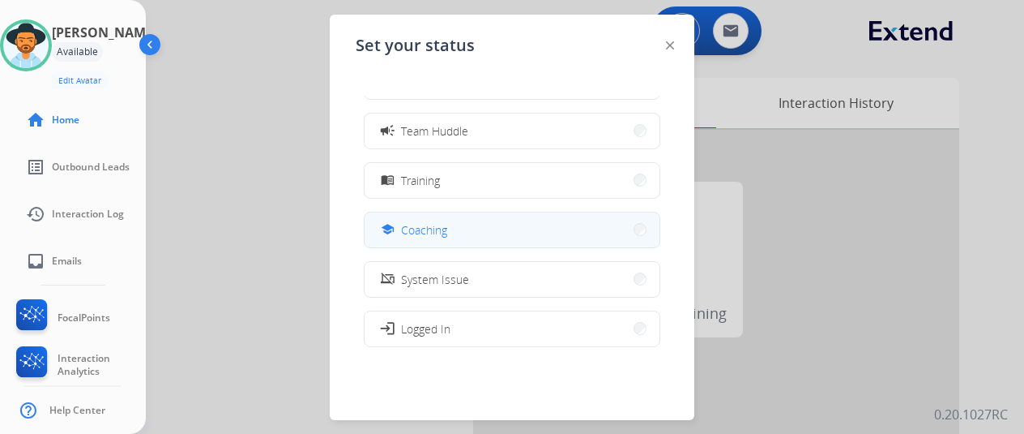
click at [476, 224] on button "school Coaching" at bounding box center [512, 229] width 295 height 35
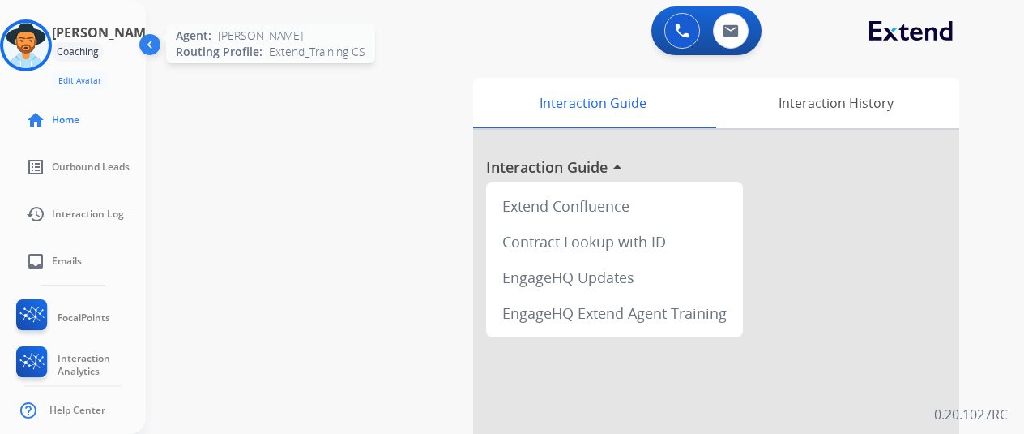
click at [36, 38] on img at bounding box center [25, 45] width 45 height 45
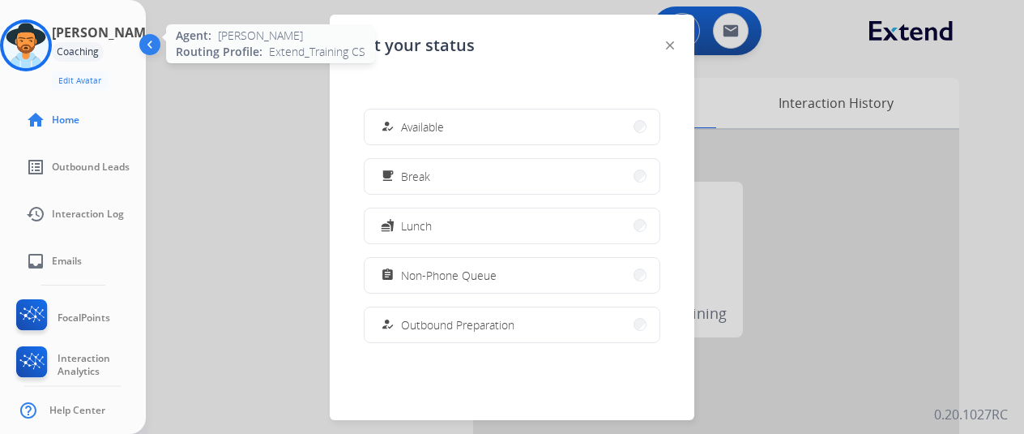
click at [32, 45] on img at bounding box center [25, 45] width 45 height 45
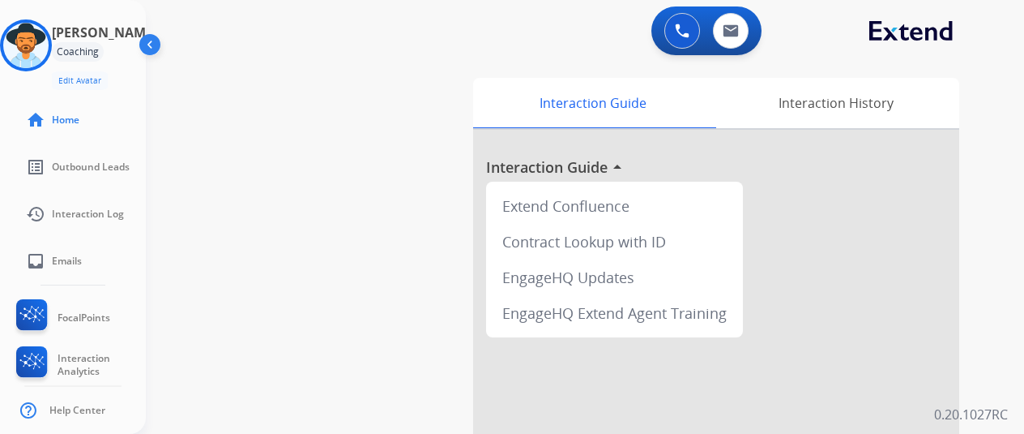
click at [141, 41] on img at bounding box center [151, 47] width 31 height 31
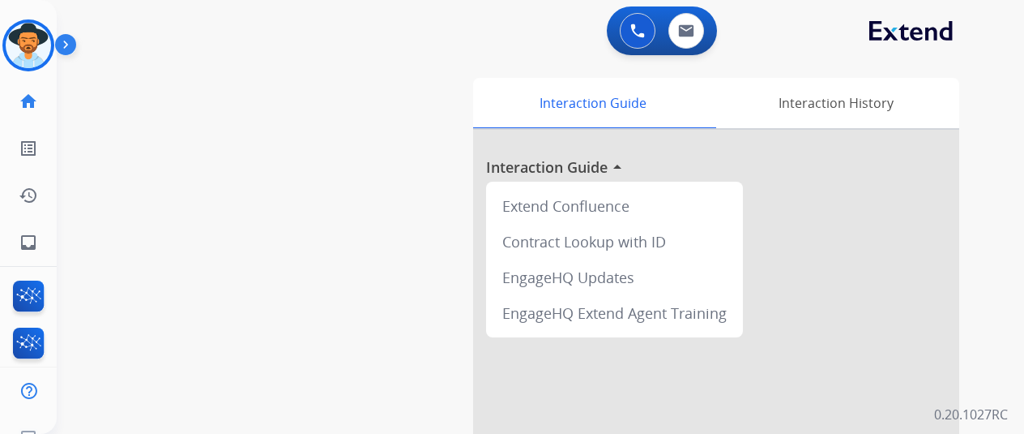
click at [68, 44] on img at bounding box center [69, 47] width 28 height 31
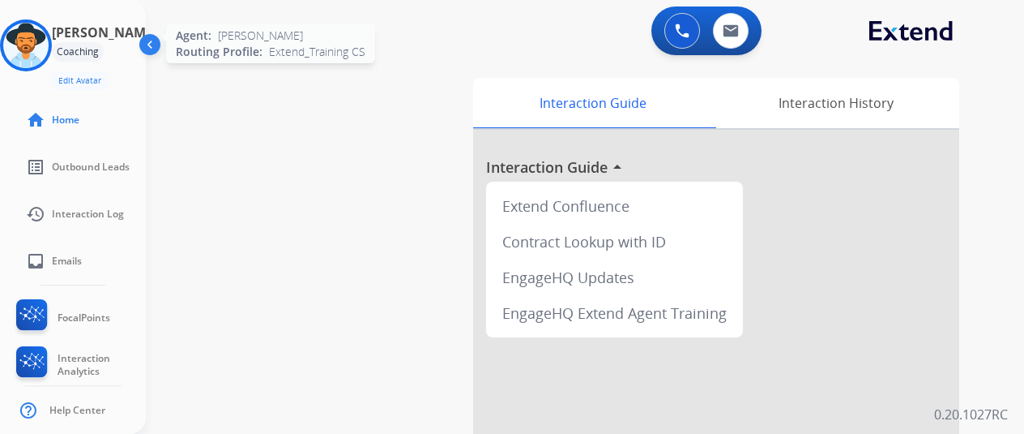
click at [38, 45] on img at bounding box center [25, 45] width 45 height 45
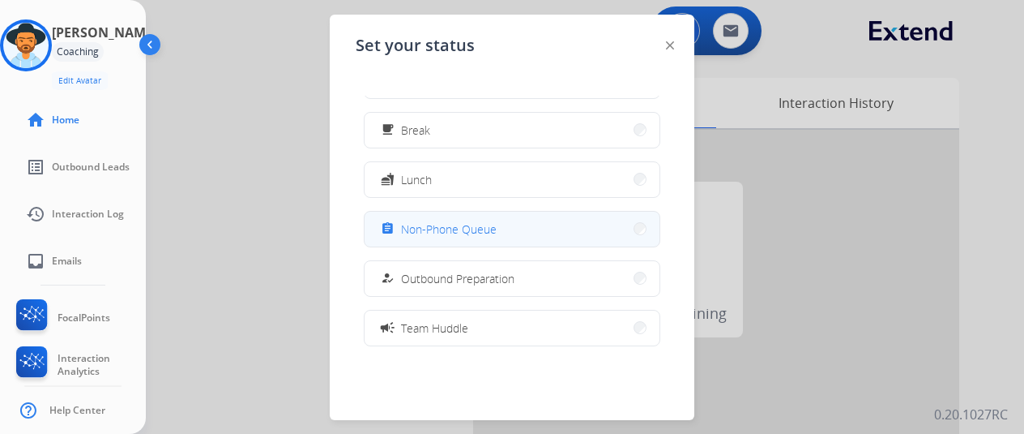
scroll to position [81, 0]
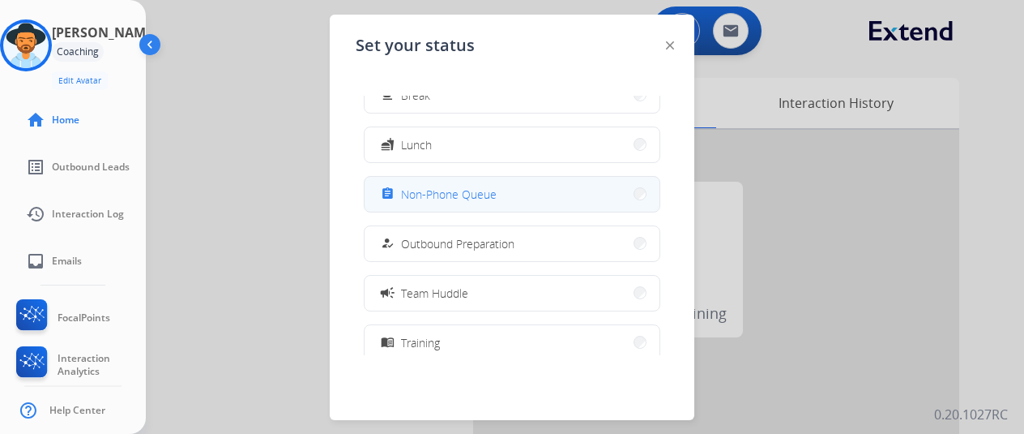
click at [506, 190] on button "assignment Non-Phone Queue" at bounding box center [512, 194] width 295 height 35
